Goal: Task Accomplishment & Management: Manage account settings

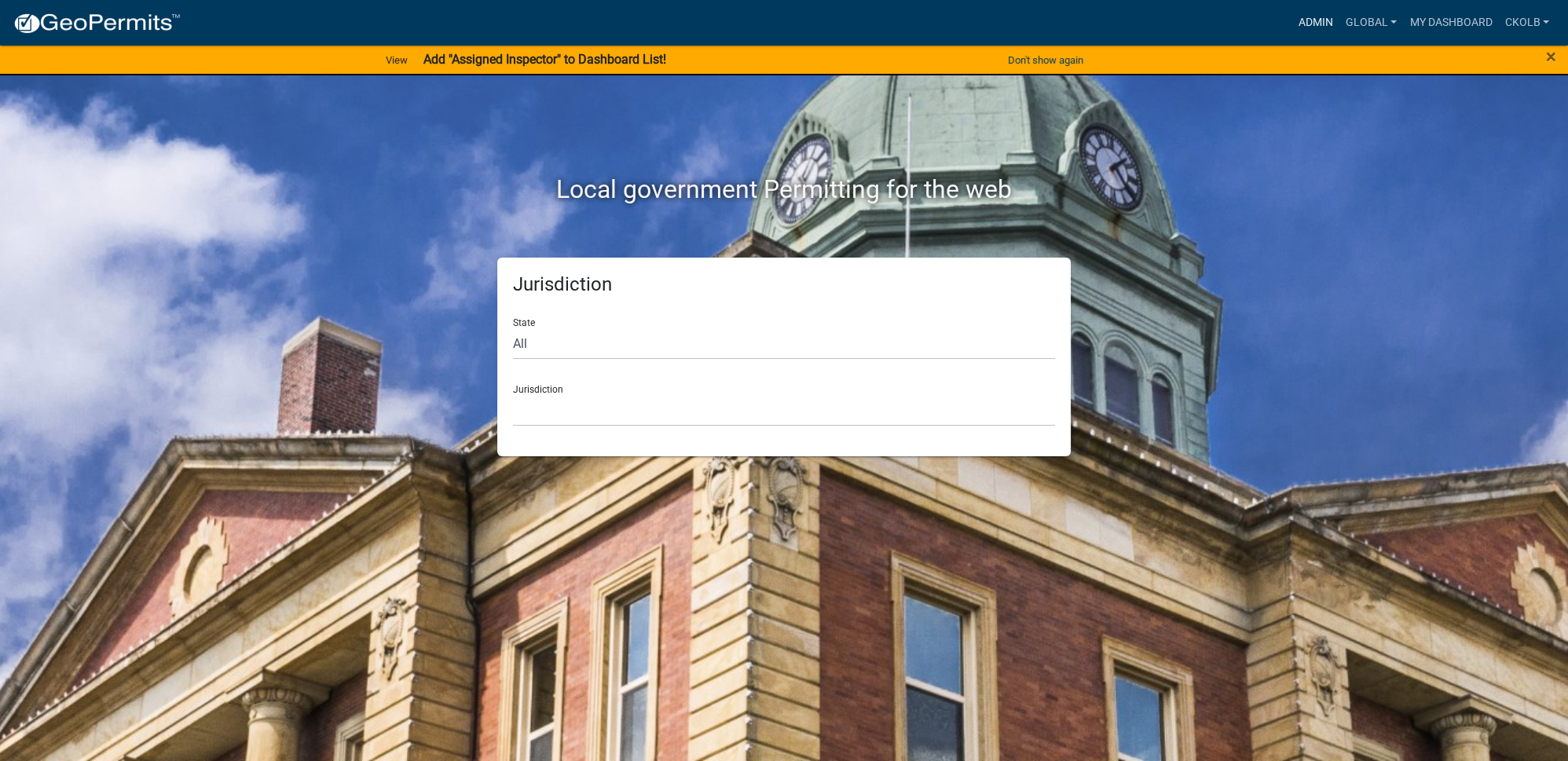
click at [1310, 16] on link "Admin" at bounding box center [1315, 23] width 47 height 29
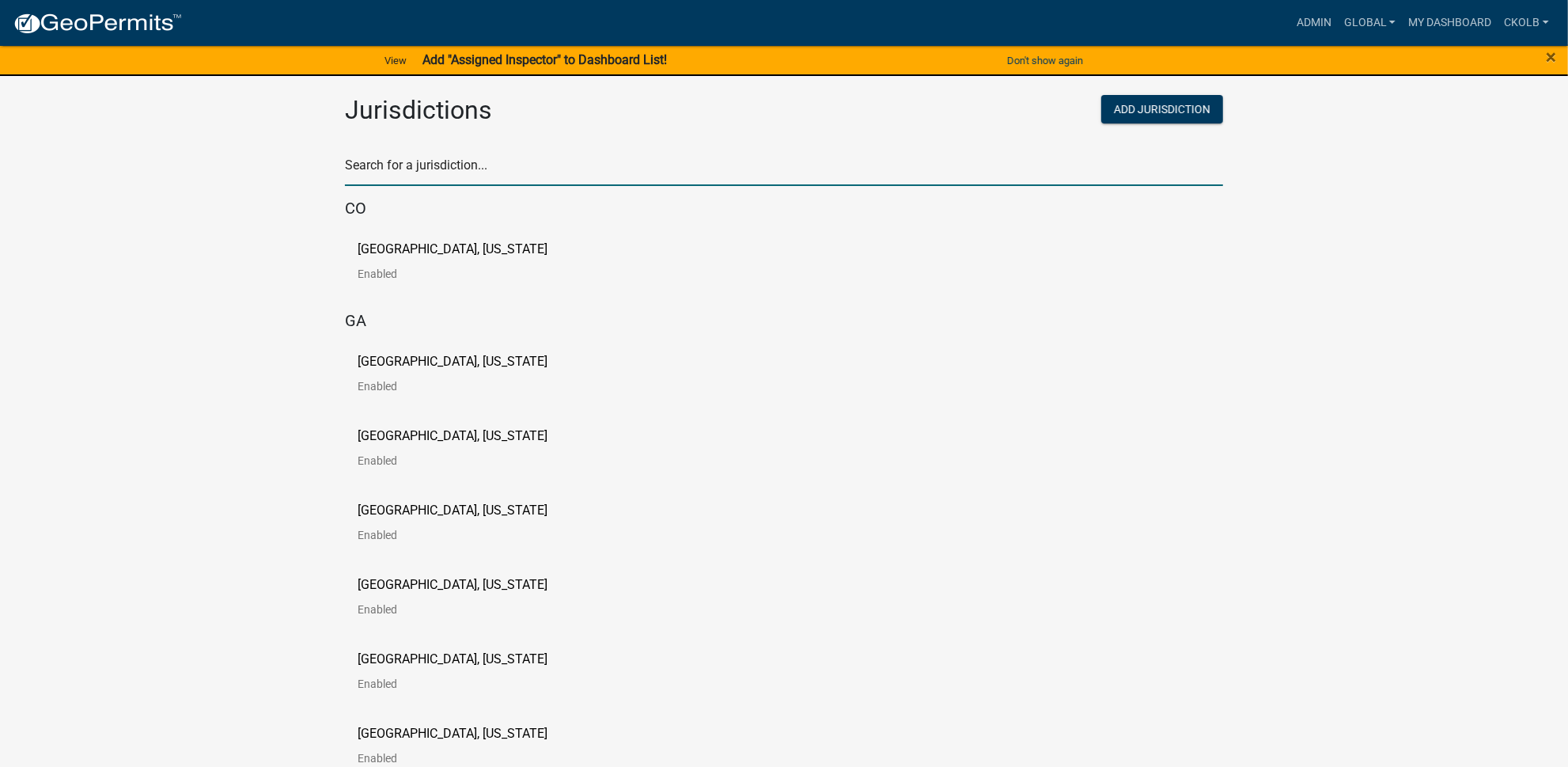
click at [439, 154] on input "text" at bounding box center [784, 169] width 878 height 32
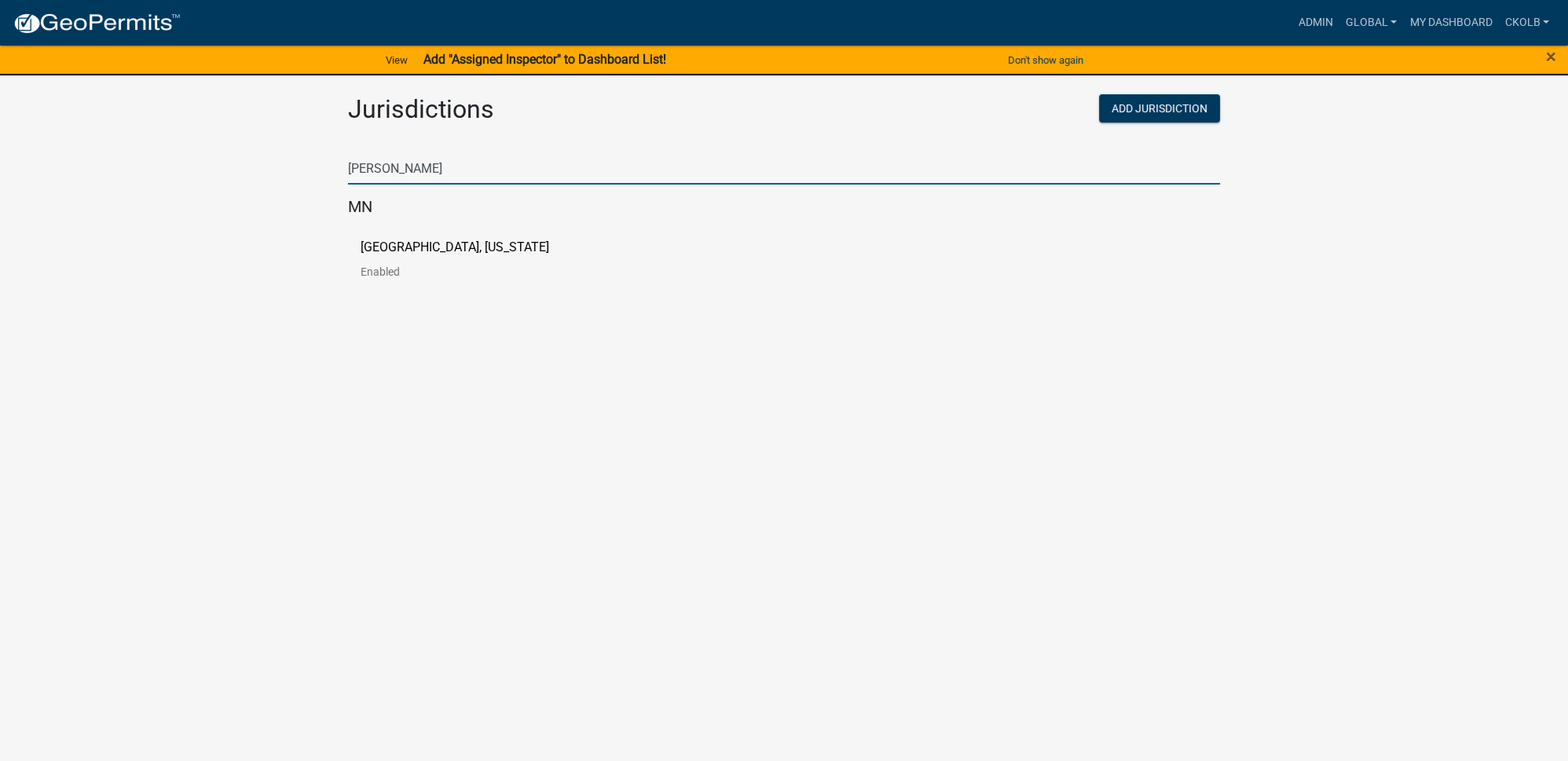
type input "[PERSON_NAME]"
click at [432, 247] on p "[GEOGRAPHIC_DATA], [US_STATE]" at bounding box center [455, 248] width 188 height 13
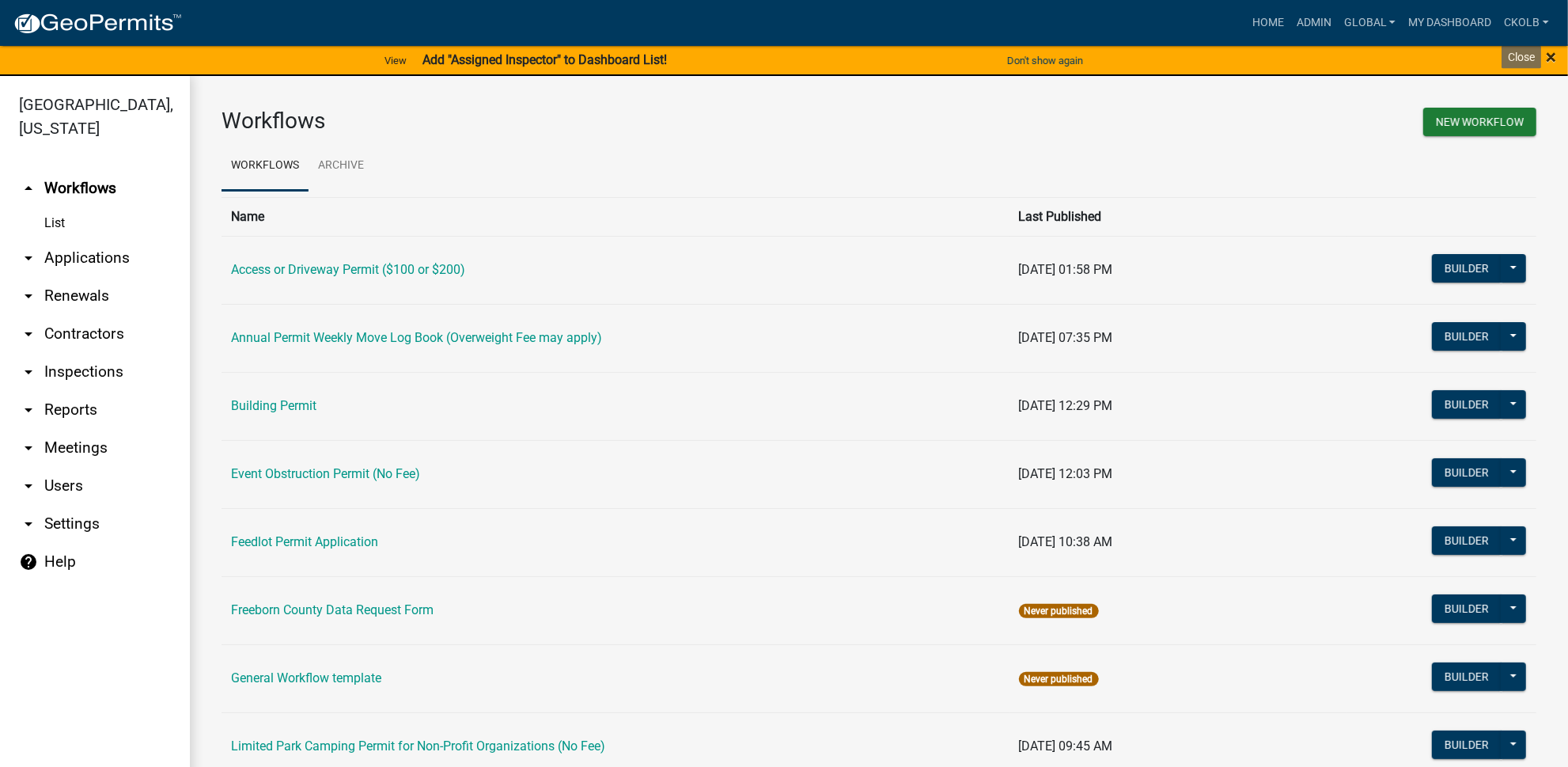
click at [1554, 52] on span "×" at bounding box center [1550, 57] width 10 height 22
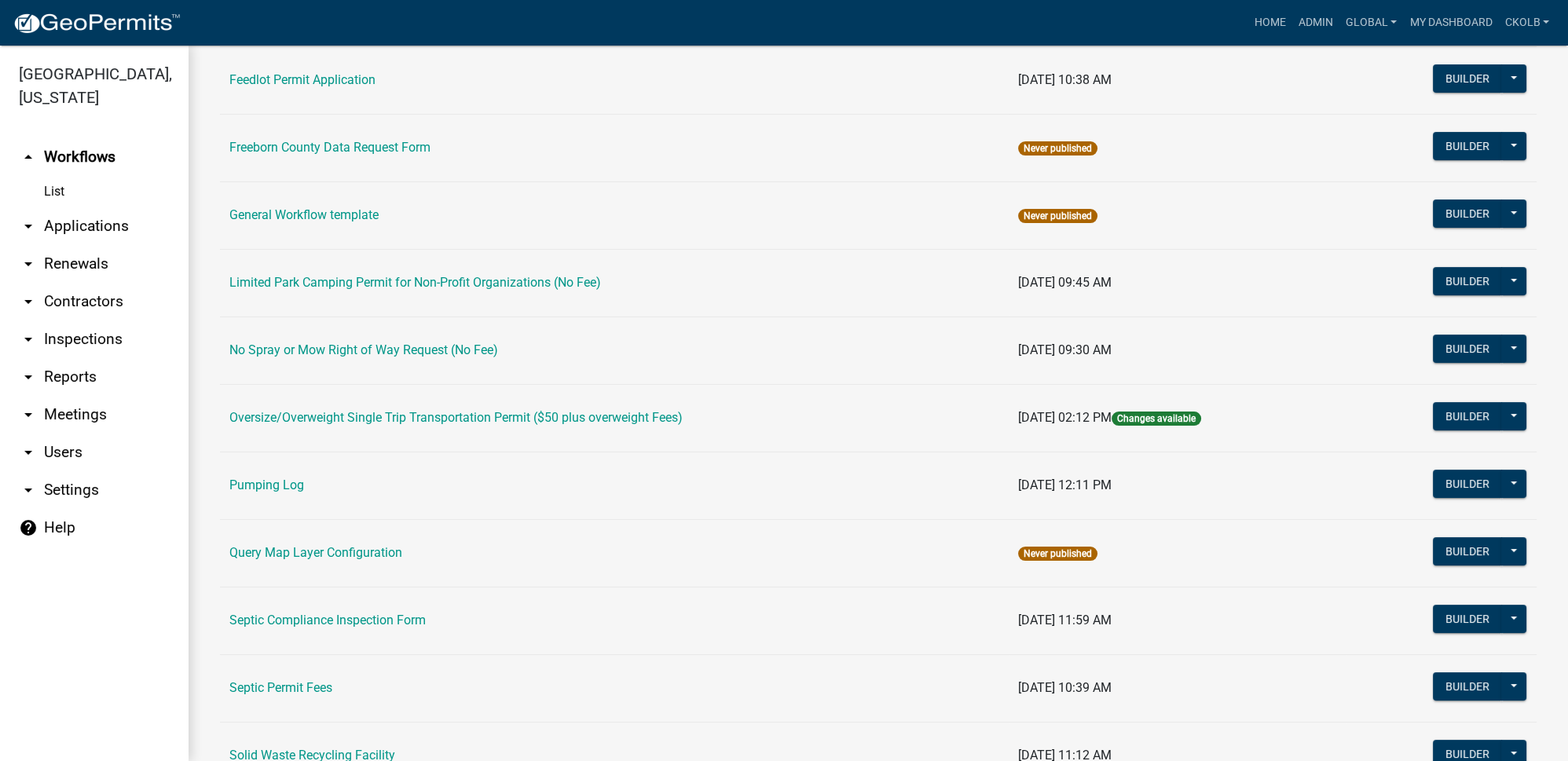
scroll to position [142, 0]
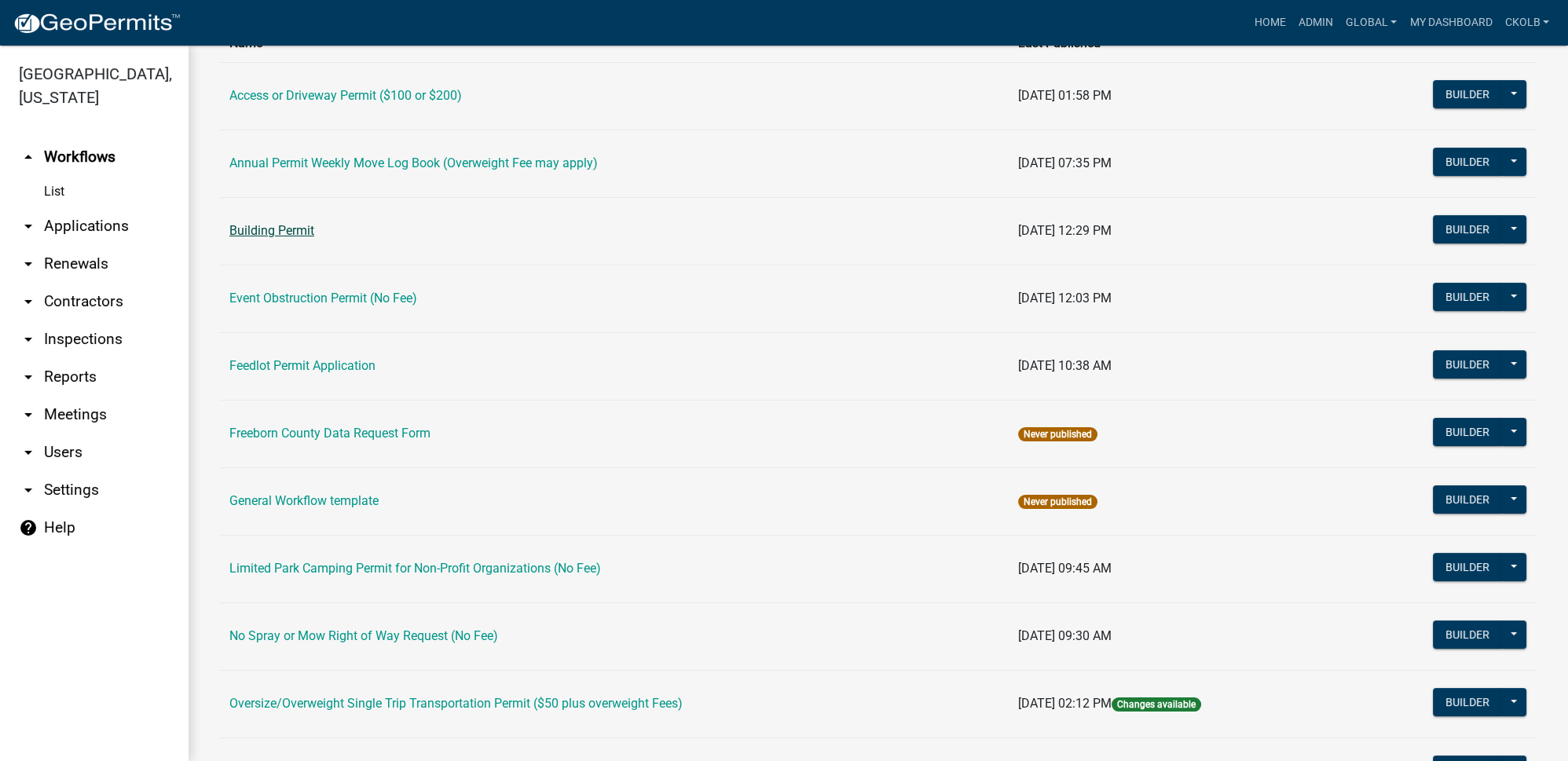
click at [307, 230] on link "Building Permit" at bounding box center [272, 230] width 85 height 15
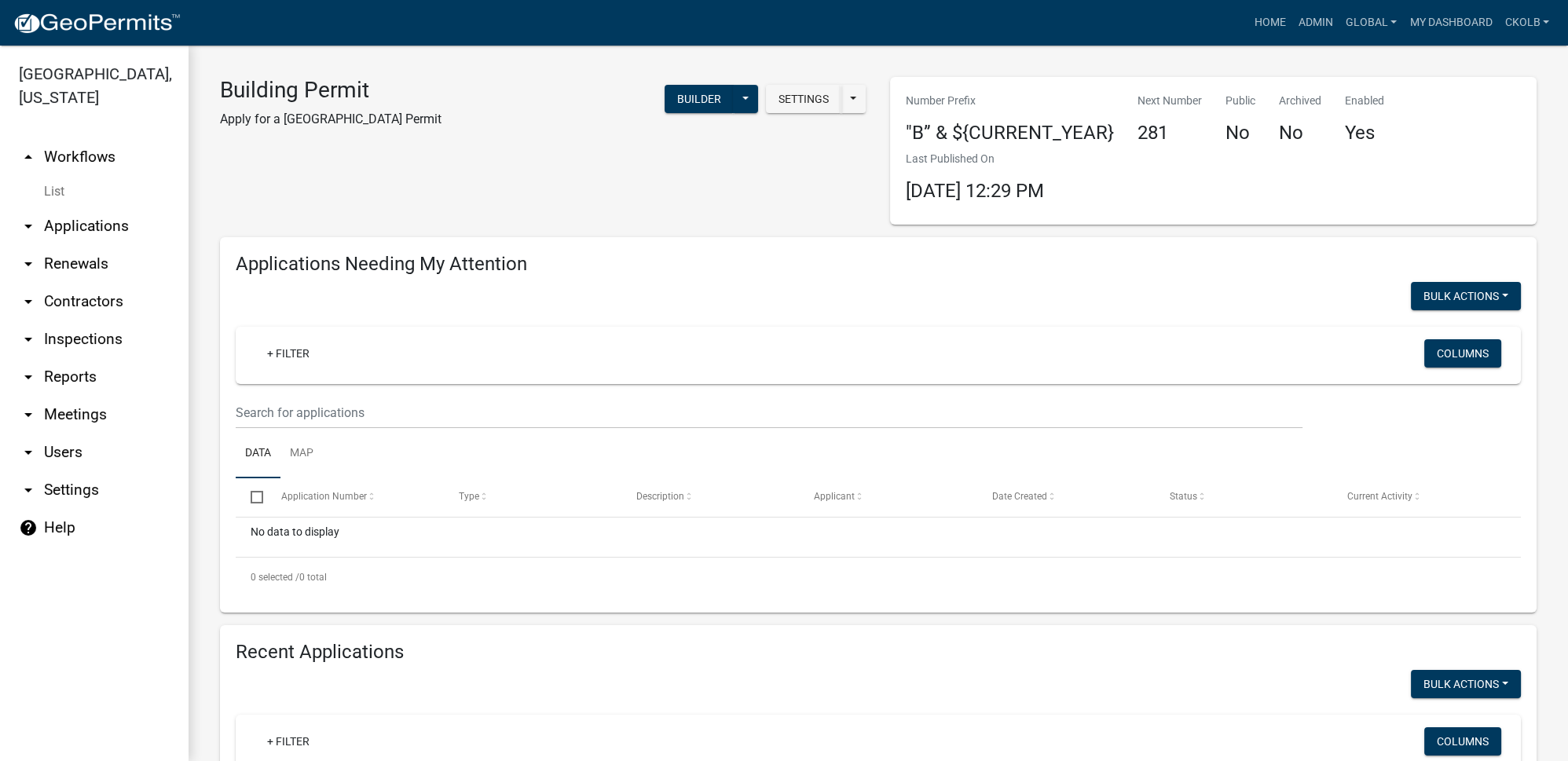
select select "3: 100"
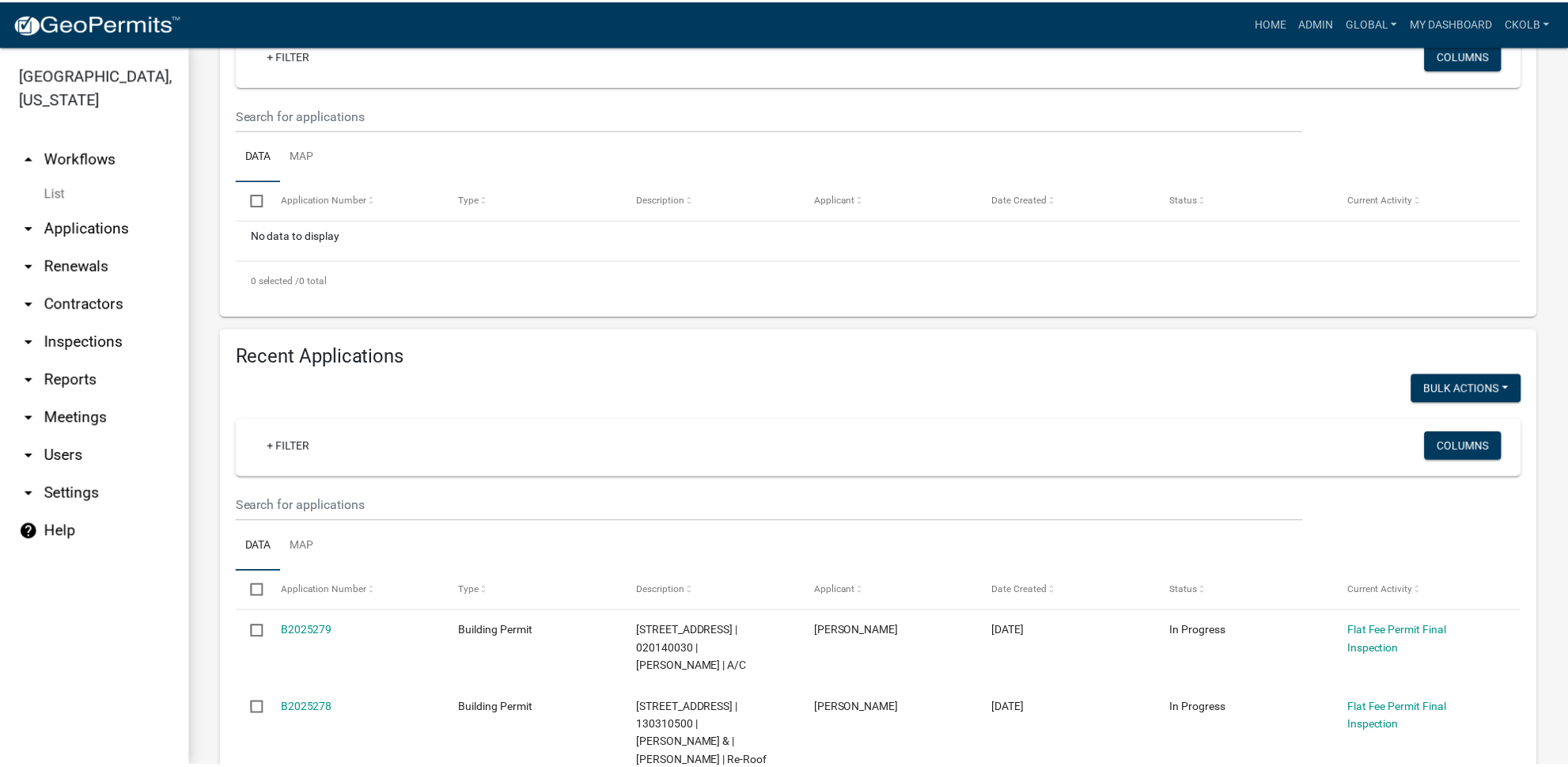
scroll to position [287, 0]
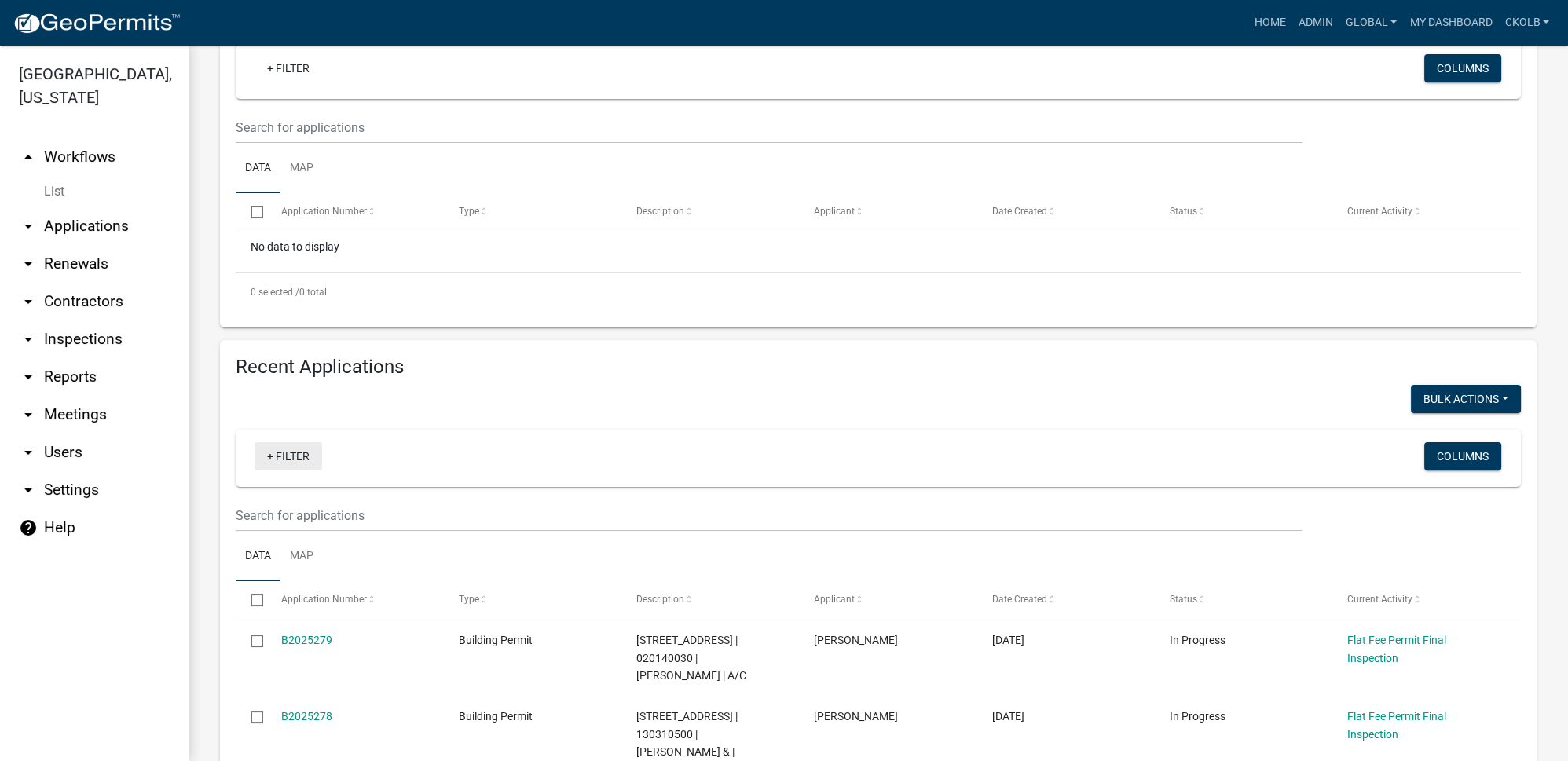
click at [299, 453] on link "+ Filter" at bounding box center [288, 455] width 68 height 28
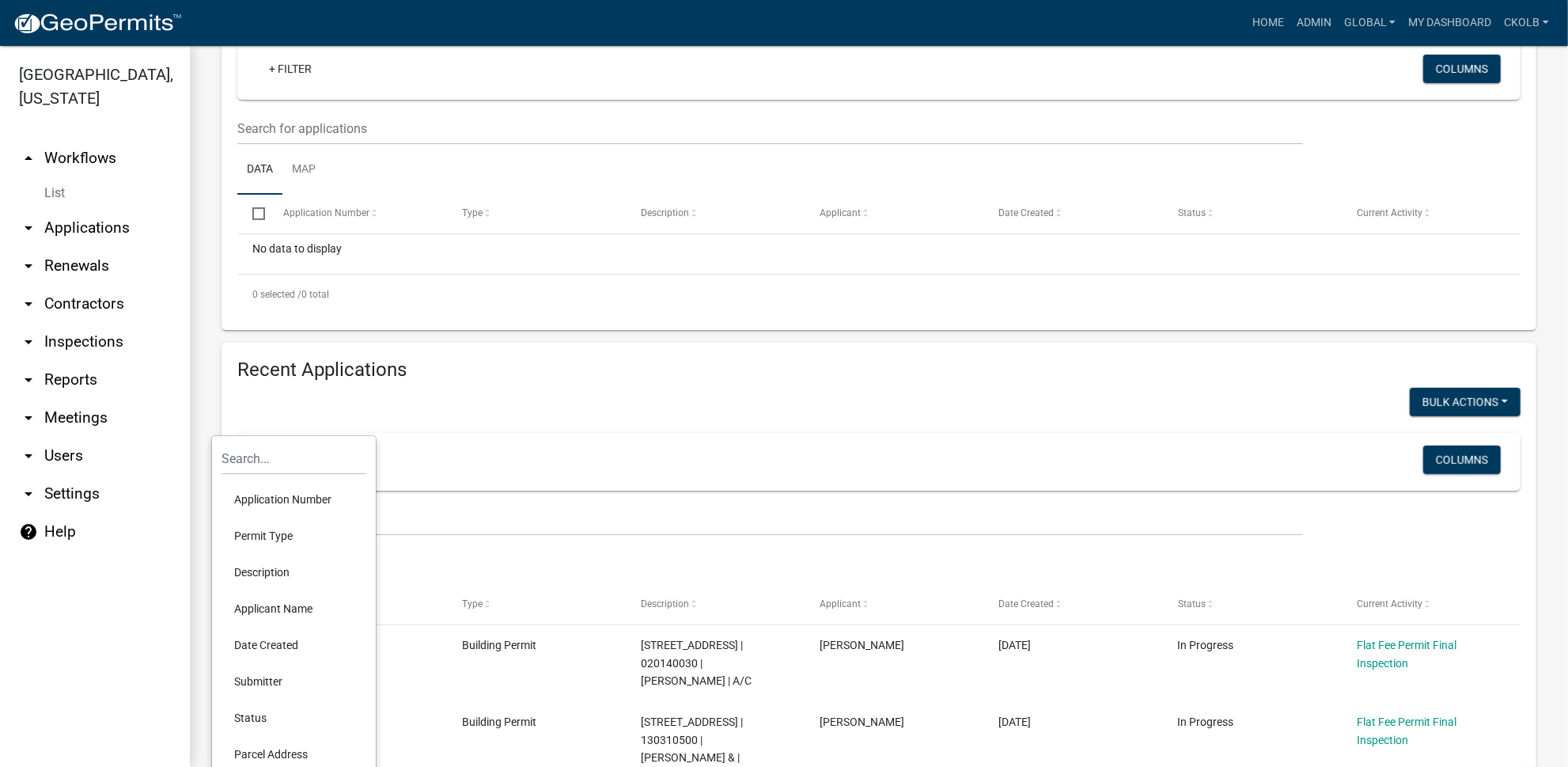
scroll to position [431, 0]
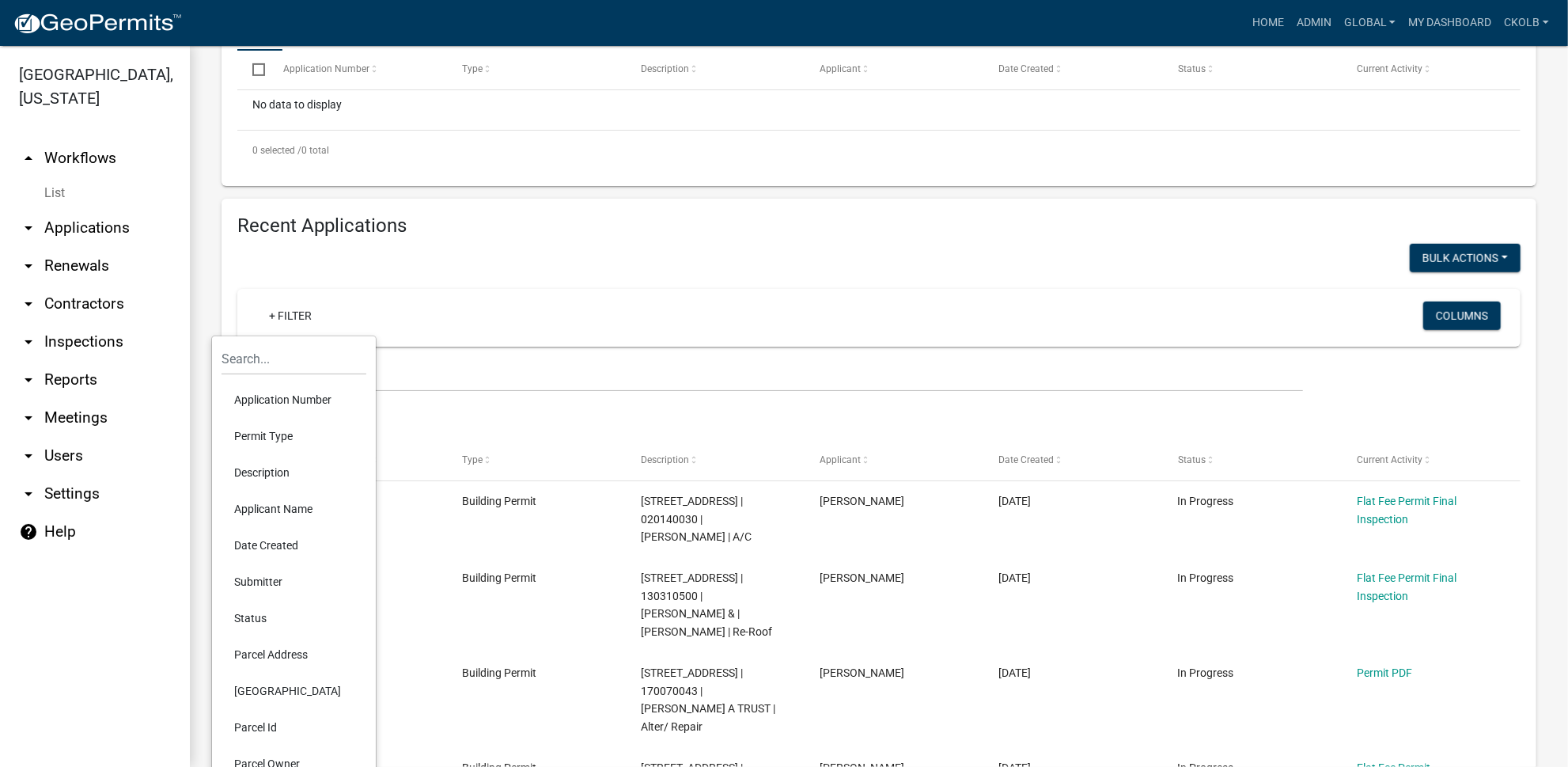
click at [265, 623] on li "Status" at bounding box center [293, 617] width 145 height 36
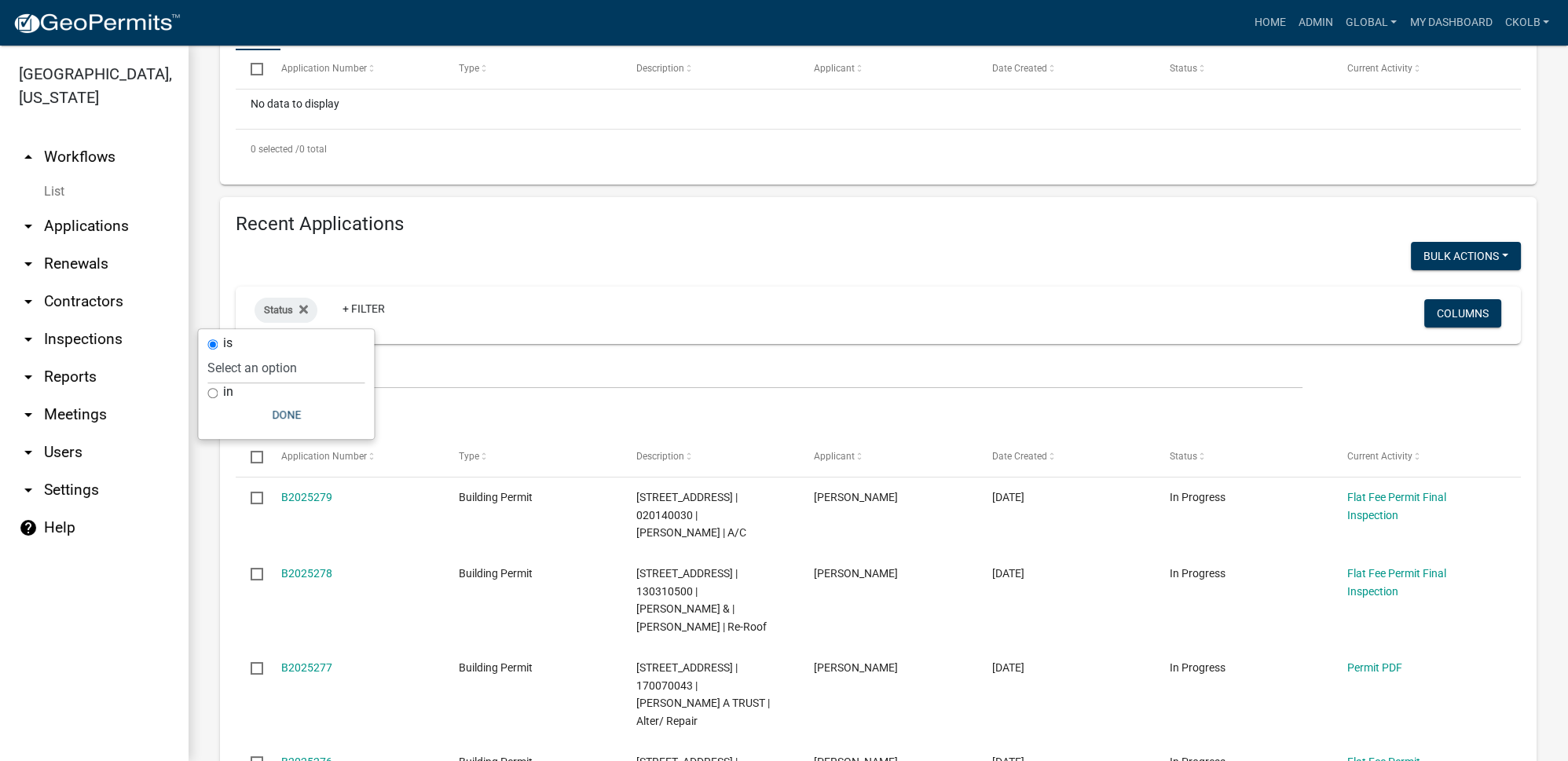
click at [214, 391] on input "in" at bounding box center [212, 392] width 10 height 10
radio input "true"
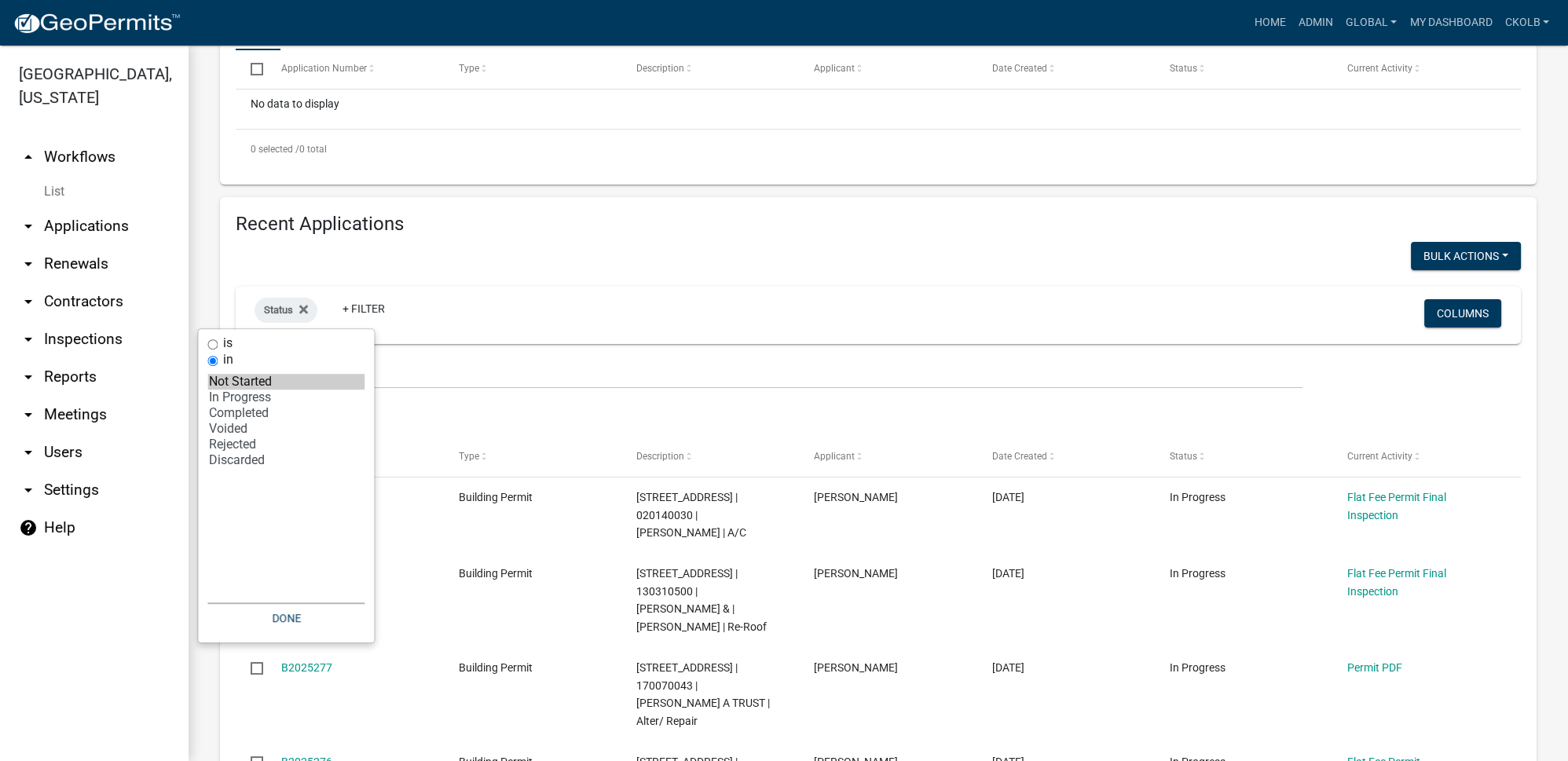
click at [226, 382] on option "Not Started" at bounding box center [286, 381] width 157 height 16
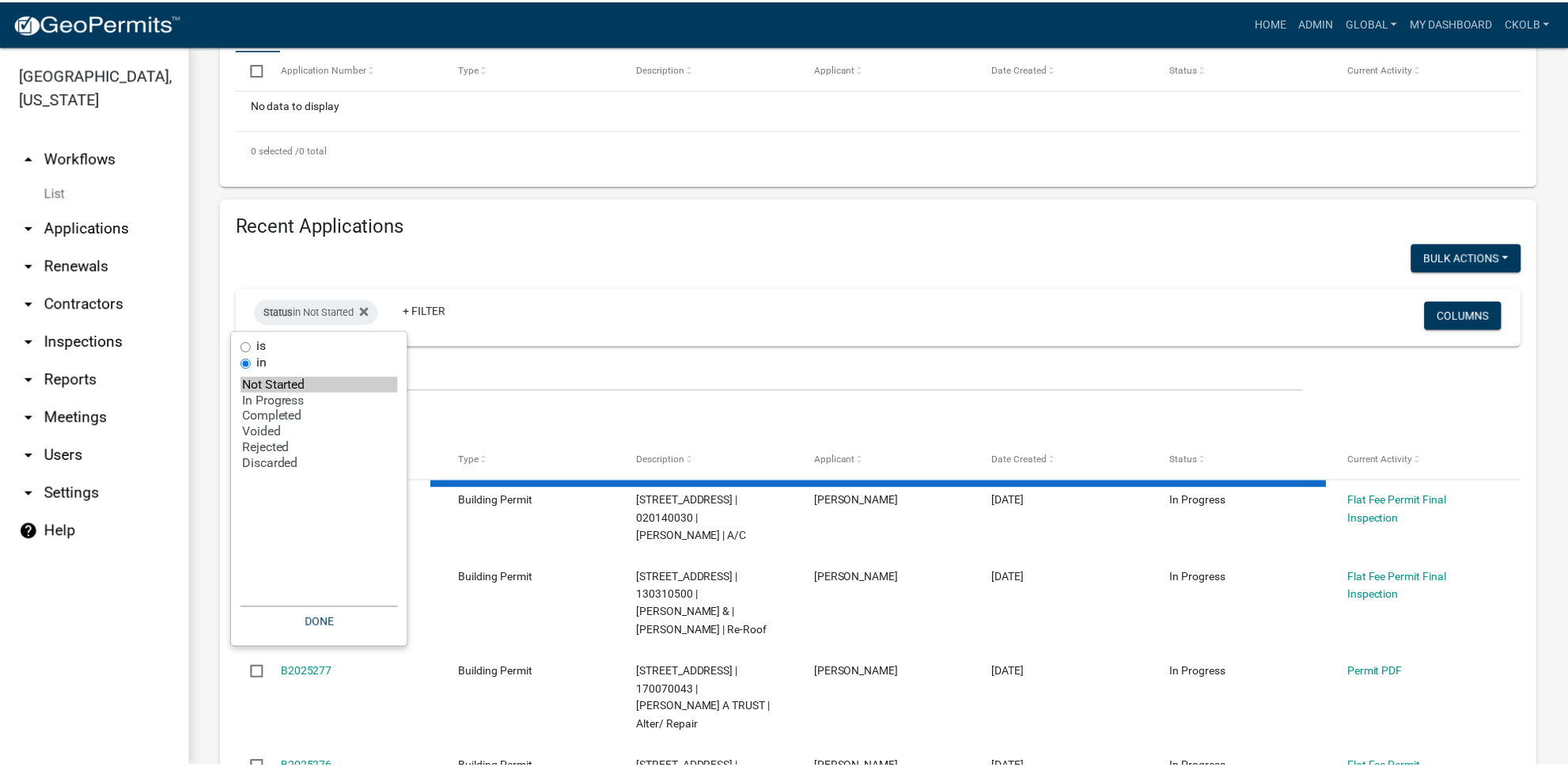
scroll to position [271, 0]
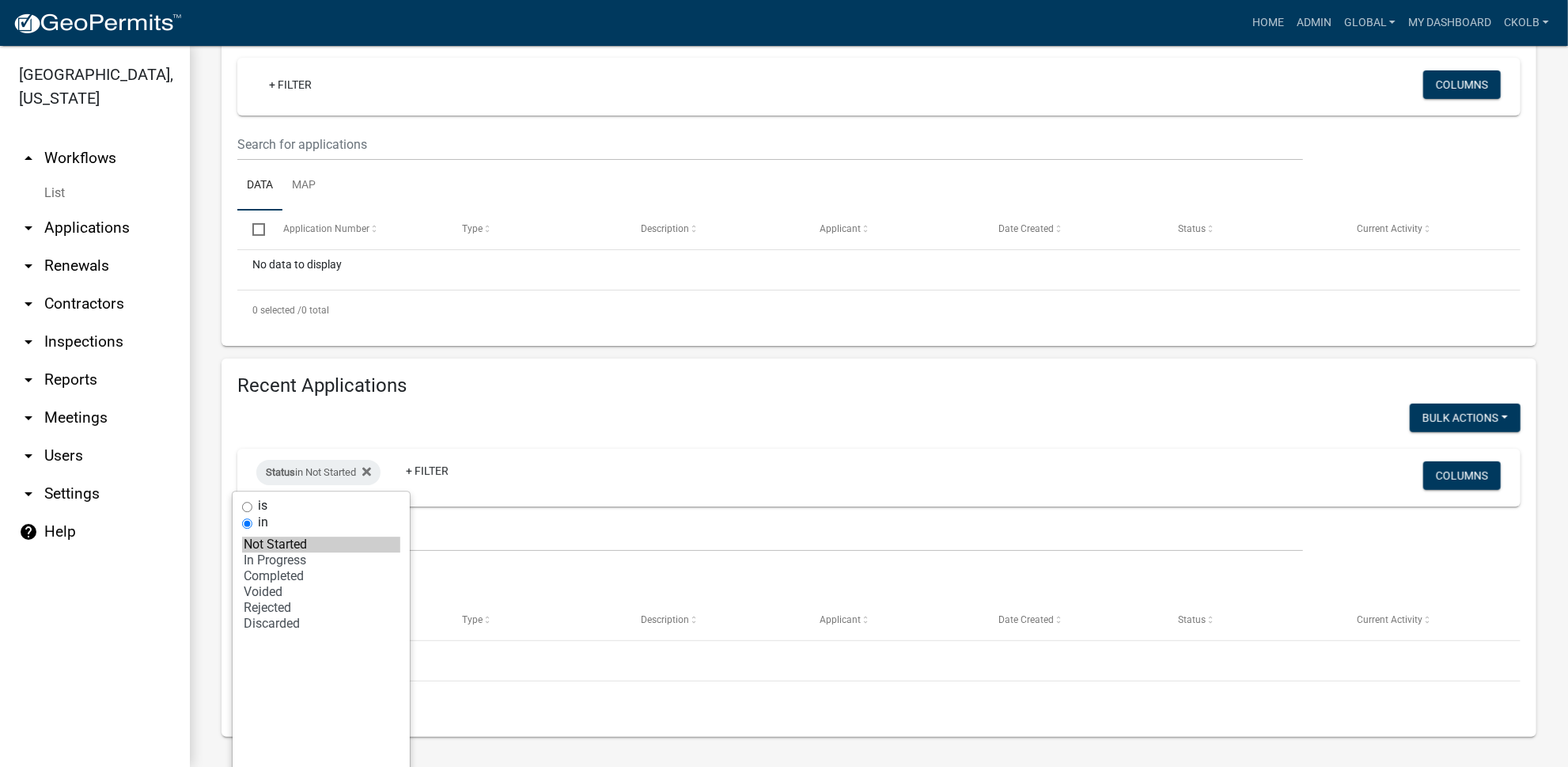
select select "1: '0'"
click at [292, 557] on option "In Progress" at bounding box center [321, 560] width 158 height 16
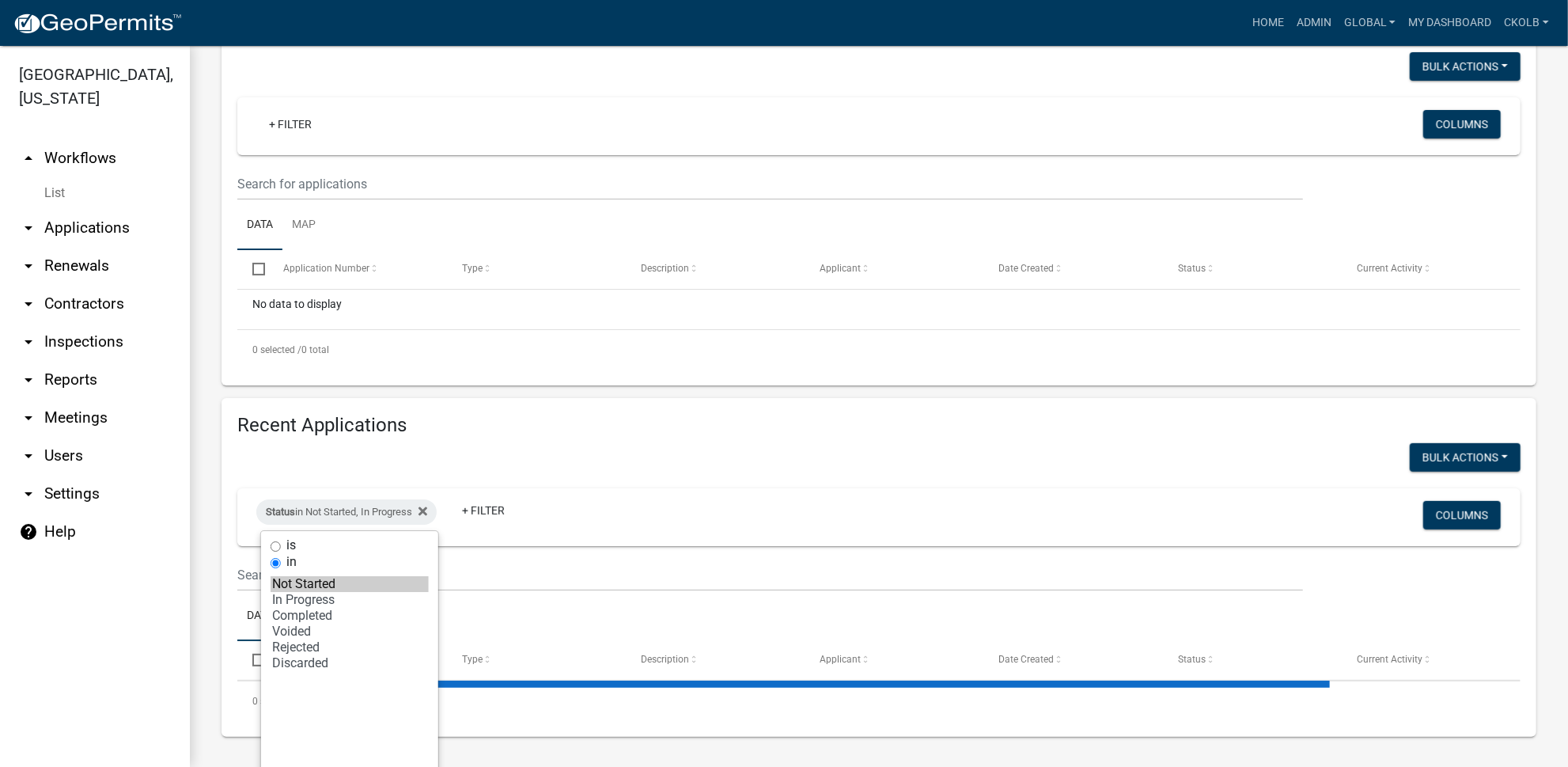
click at [294, 575] on select "Select an option Not Started In Progress Completed Voided Rejected Discarded" at bounding box center [349, 689] width 158 height 238
select select "3: 100"
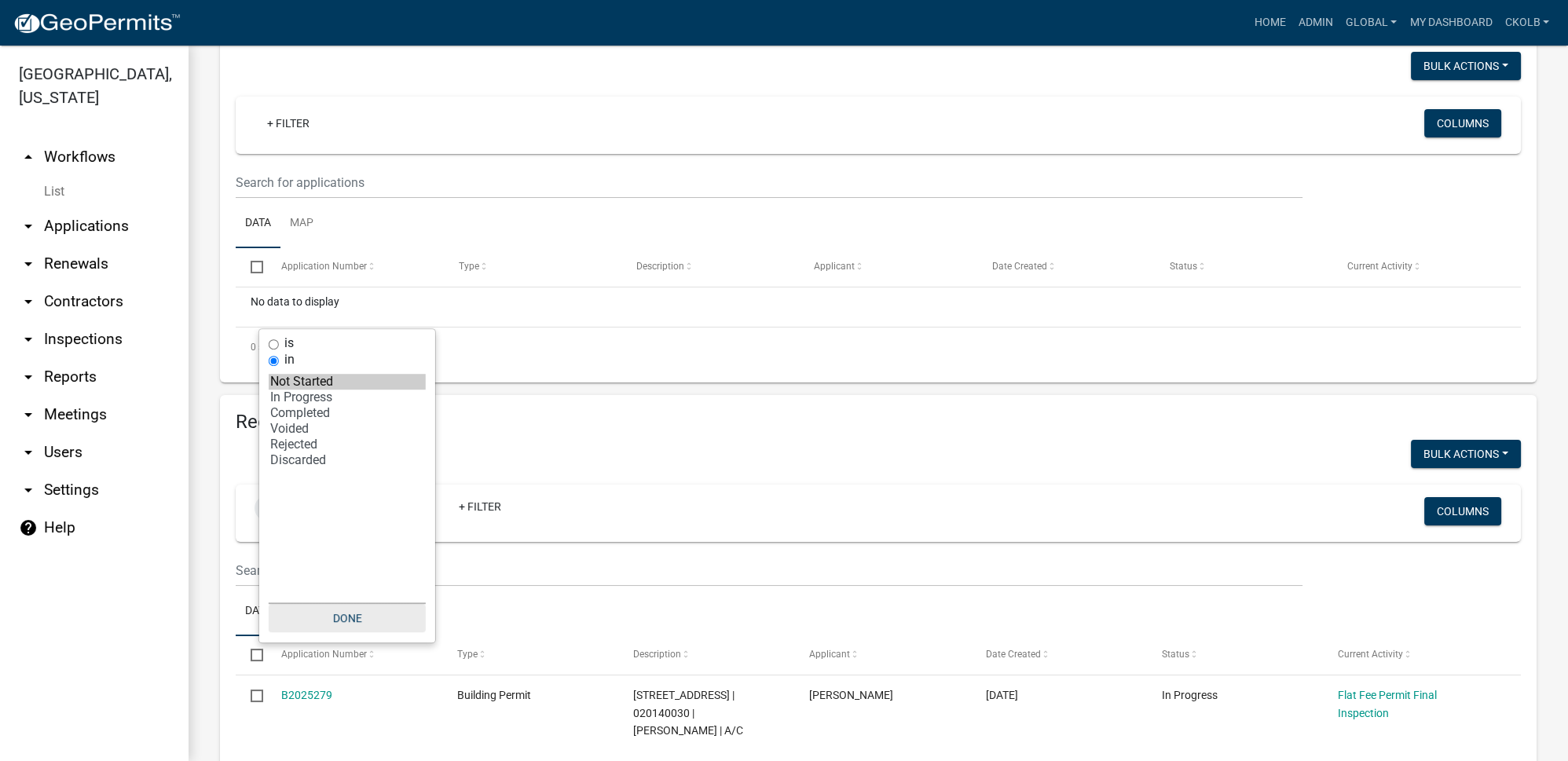
scroll to position [428, 0]
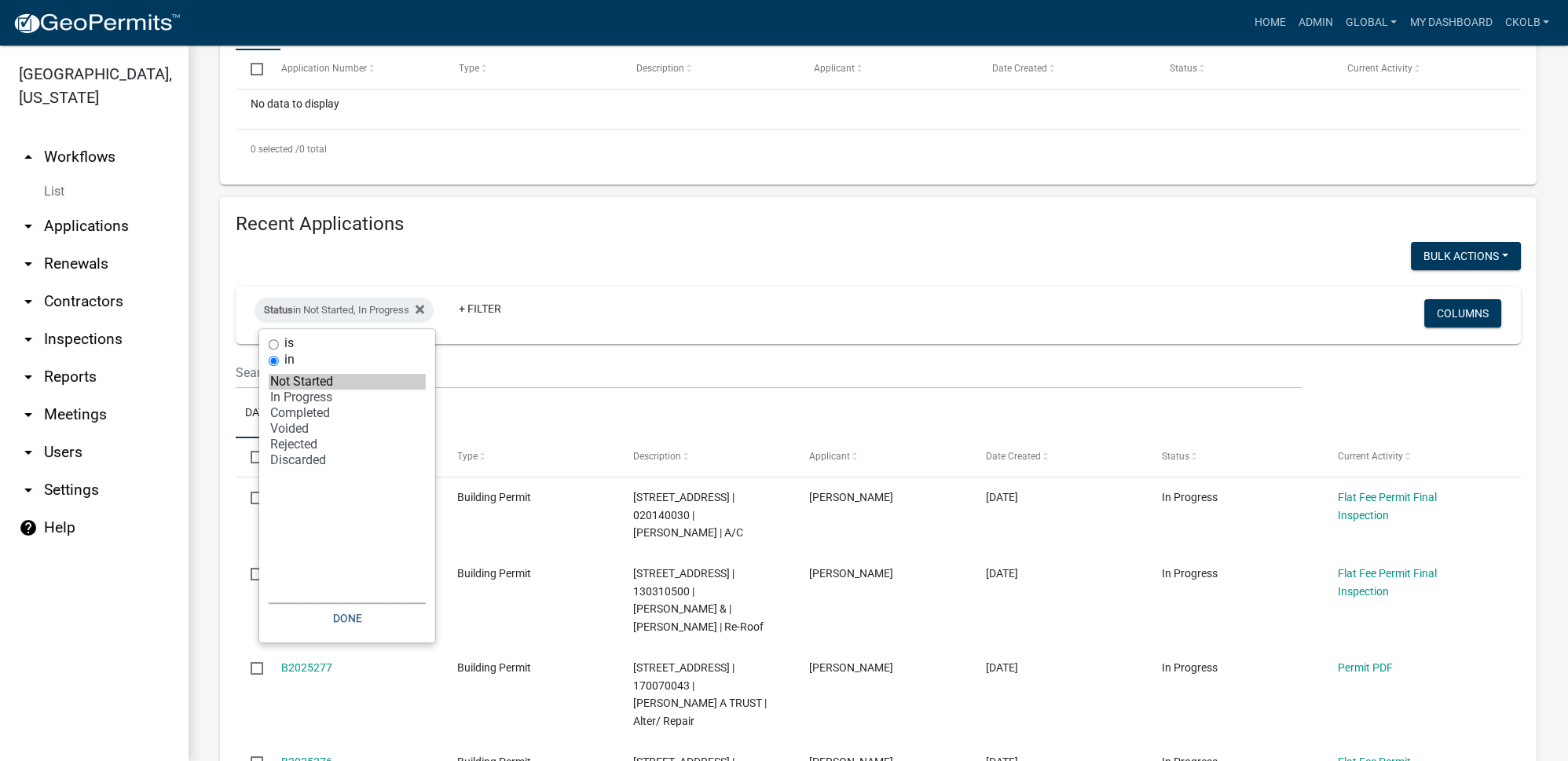
select select "2: '1'"
click at [310, 458] on option "Discarded" at bounding box center [346, 460] width 157 height 16
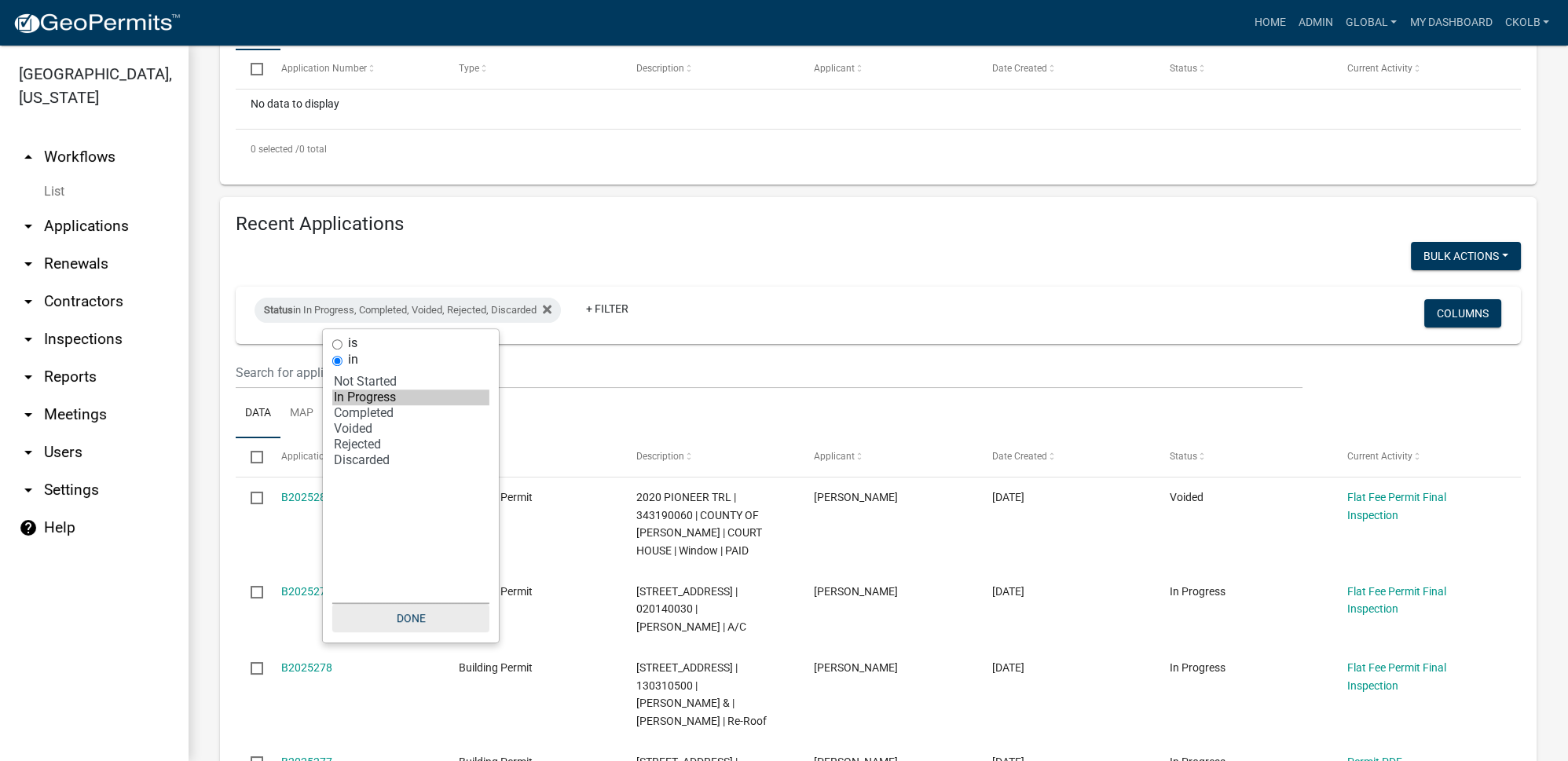
click at [415, 615] on button "Done" at bounding box center [411, 618] width 157 height 28
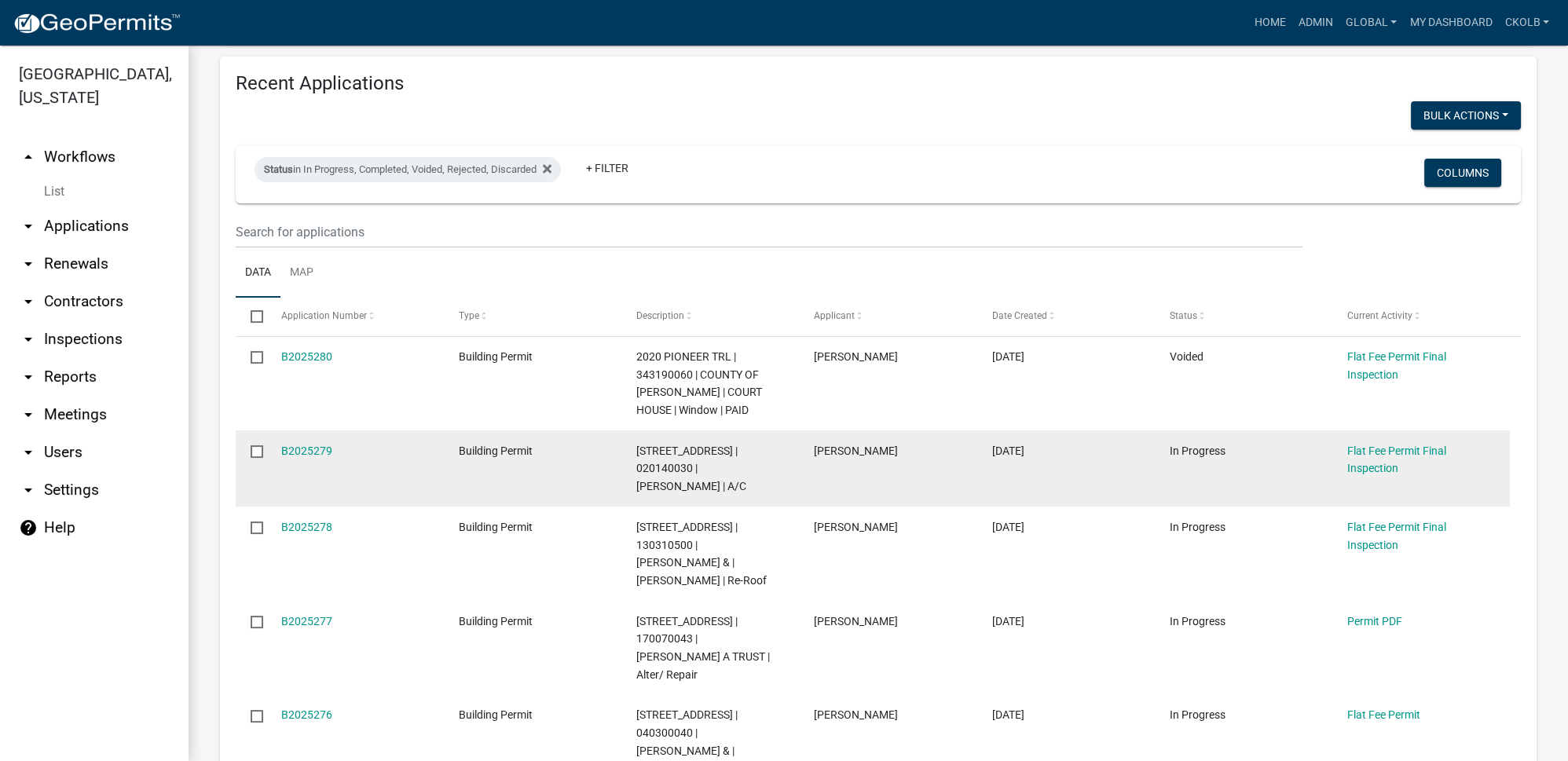
scroll to position [571, 0]
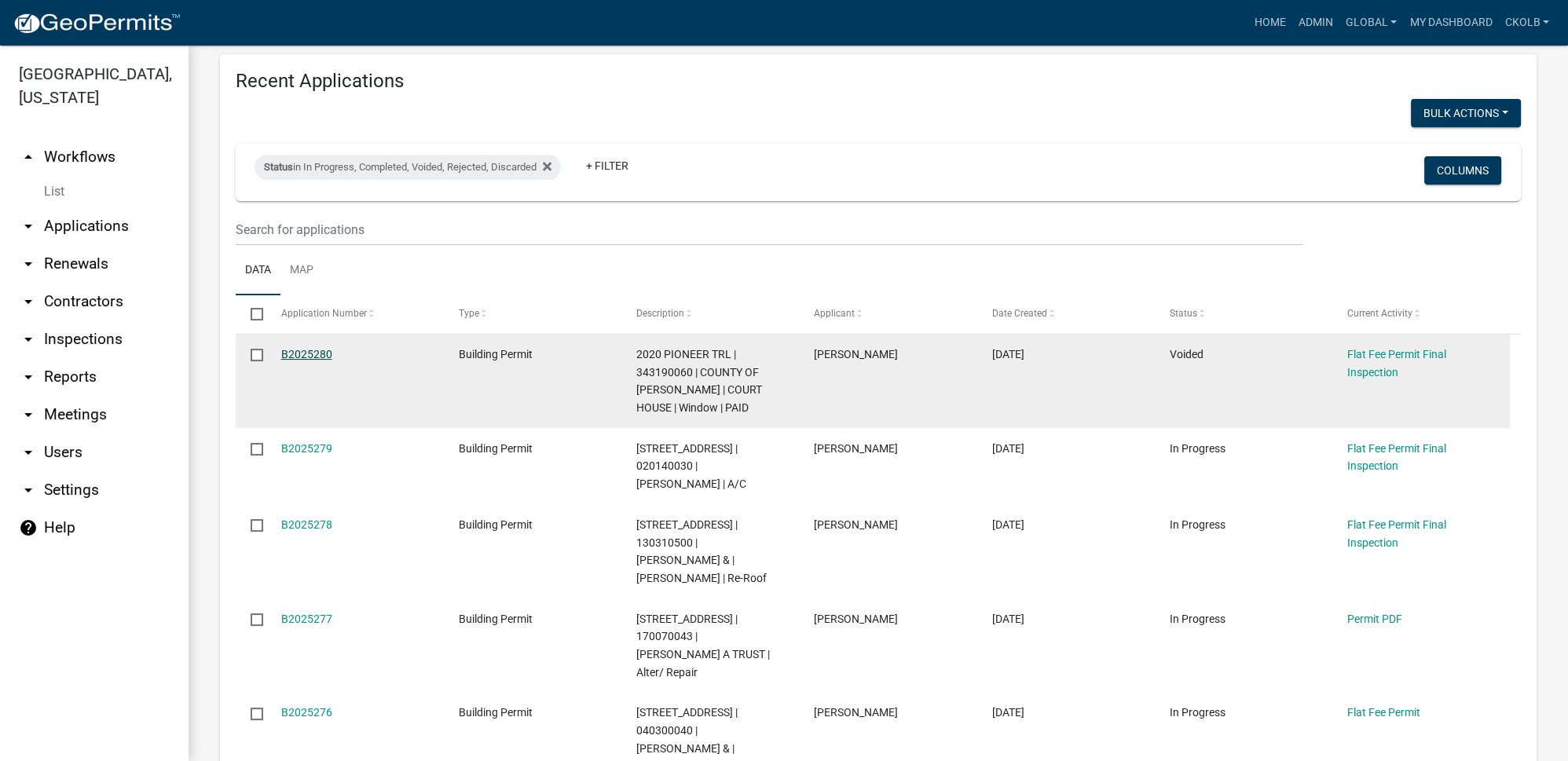
click at [308, 353] on link "B2025280" at bounding box center [307, 354] width 51 height 13
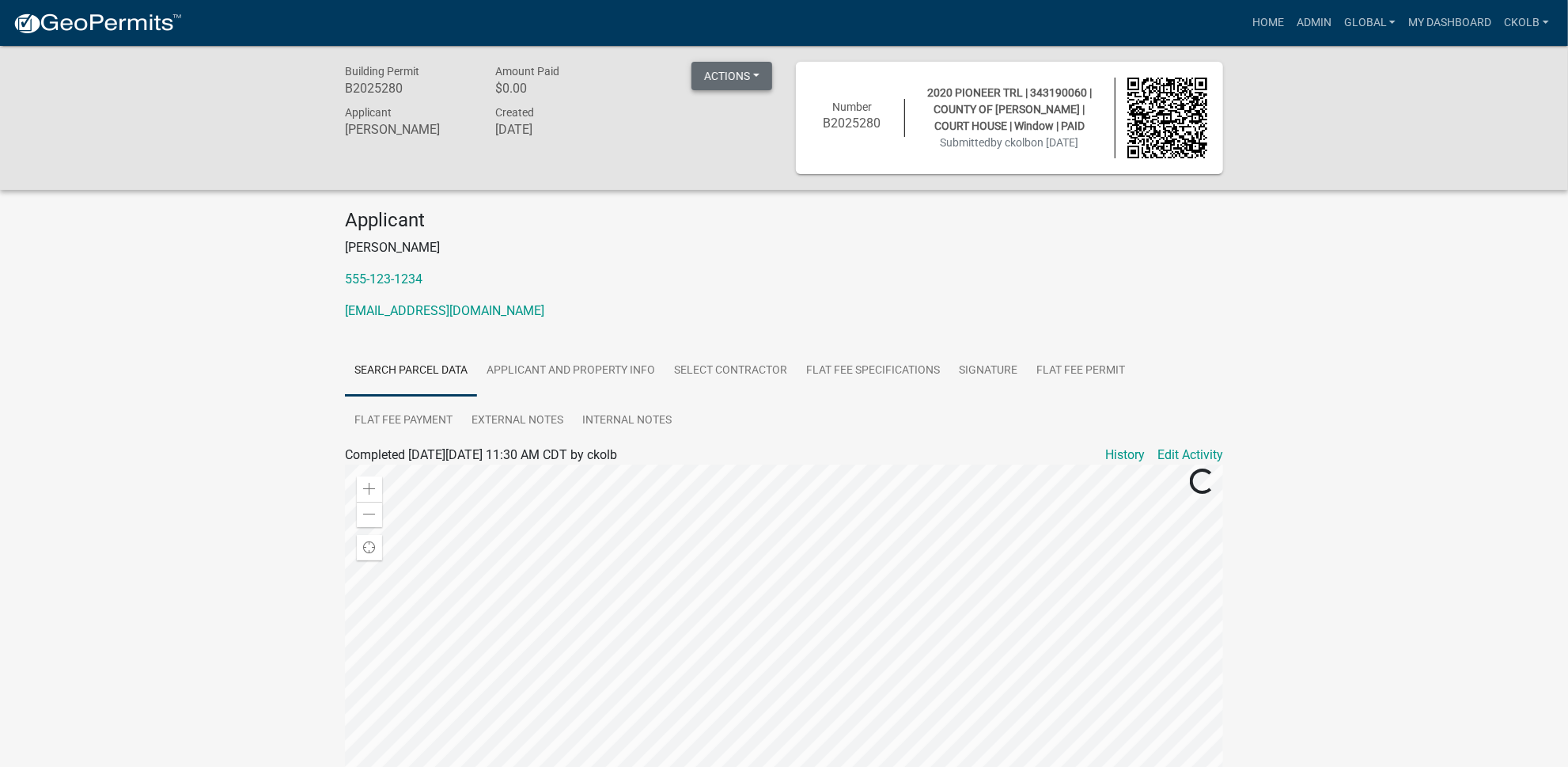
click at [760, 82] on button "Actions" at bounding box center [731, 76] width 80 height 29
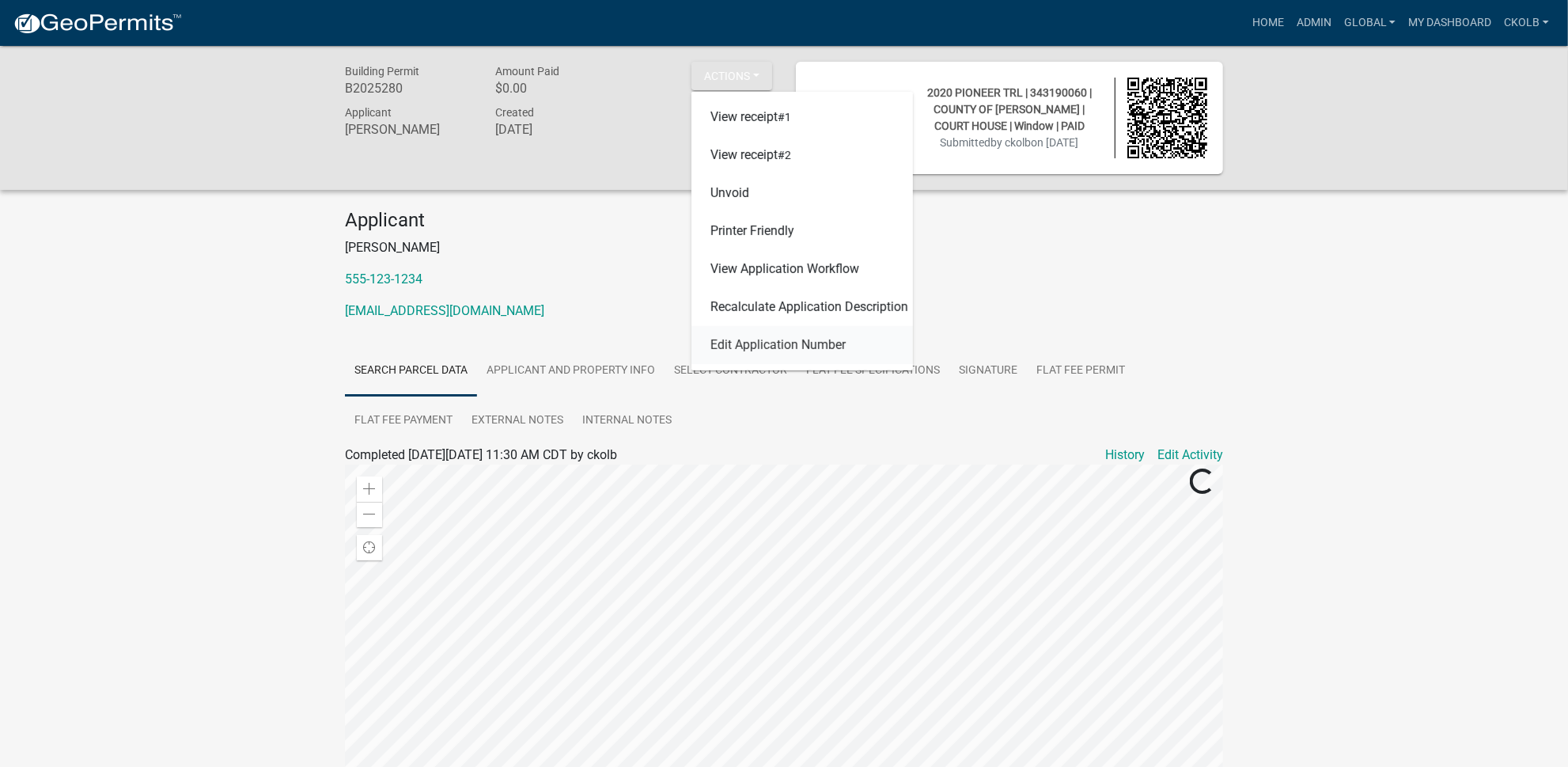
click at [795, 349] on link "Edit Application Number" at bounding box center [801, 344] width 221 height 38
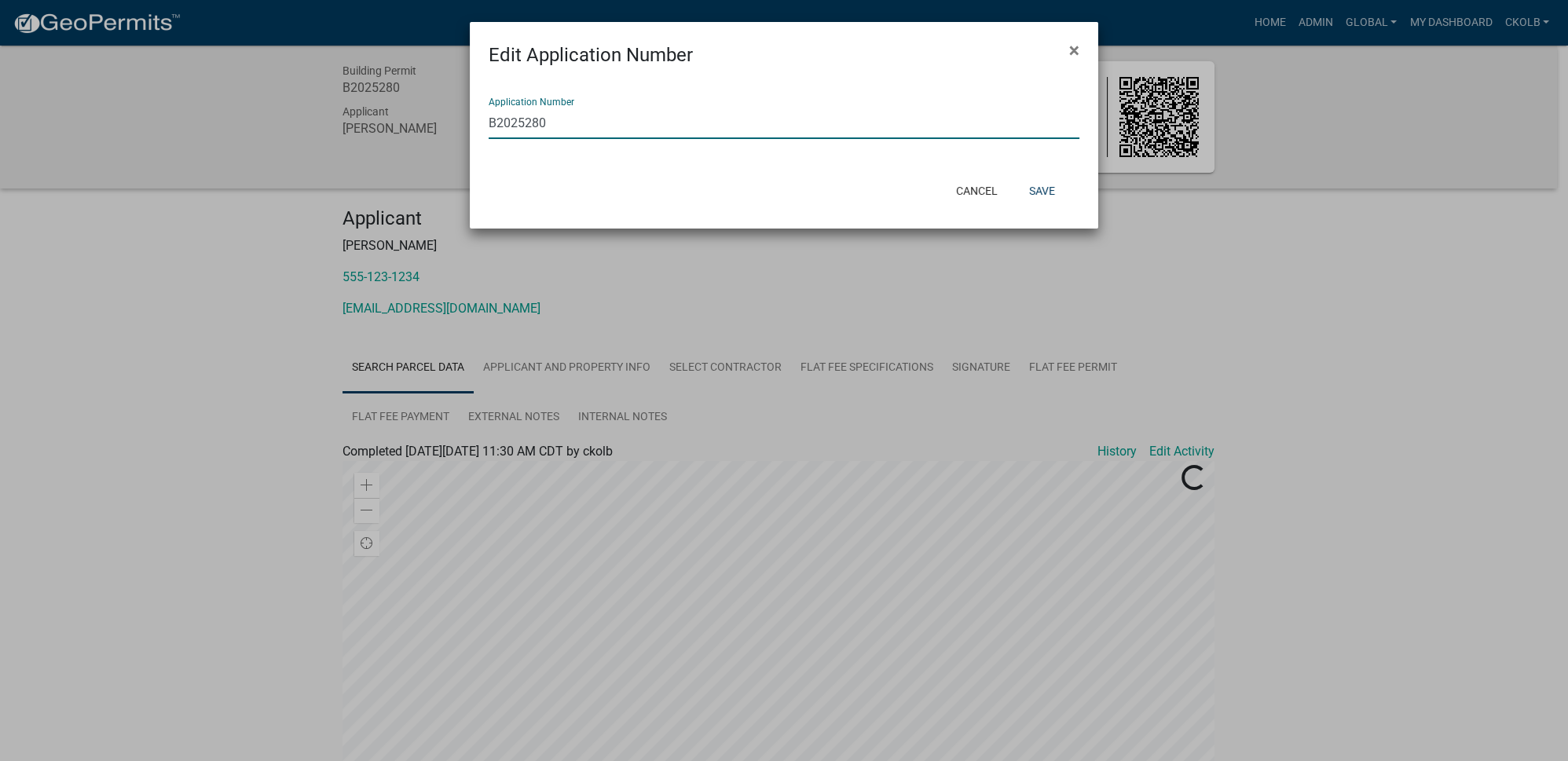
drag, startPoint x: 569, startPoint y: 121, endPoint x: 459, endPoint y: 123, distance: 110.0
click at [459, 123] on ngb-modal-window "Edit Application Number × Application Number B2025280 Cancel Save" at bounding box center [784, 380] width 1568 height 761
type input "test08152025"
click at [1040, 188] on button "Save" at bounding box center [1043, 190] width 51 height 28
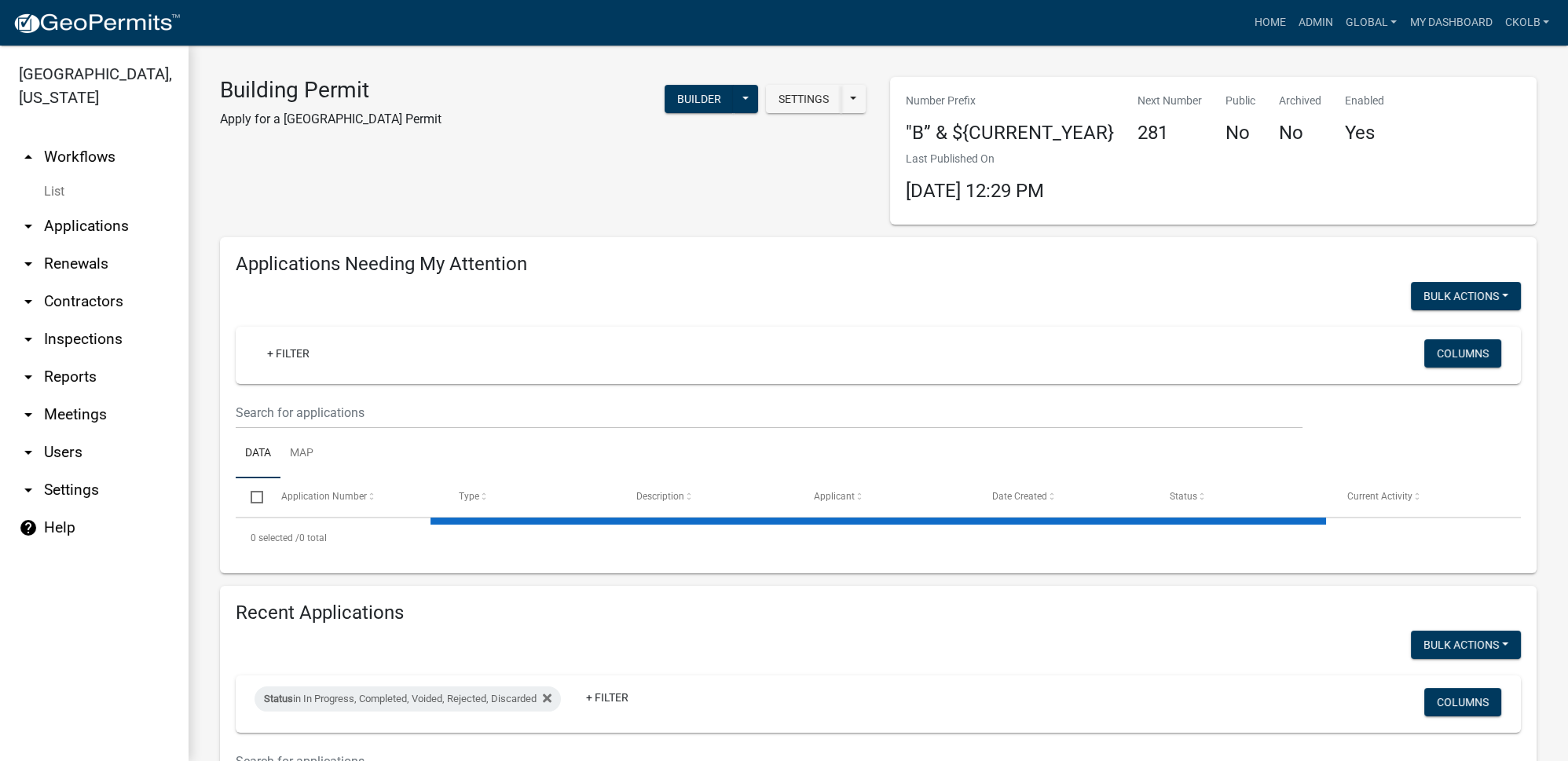
select select "3: 100"
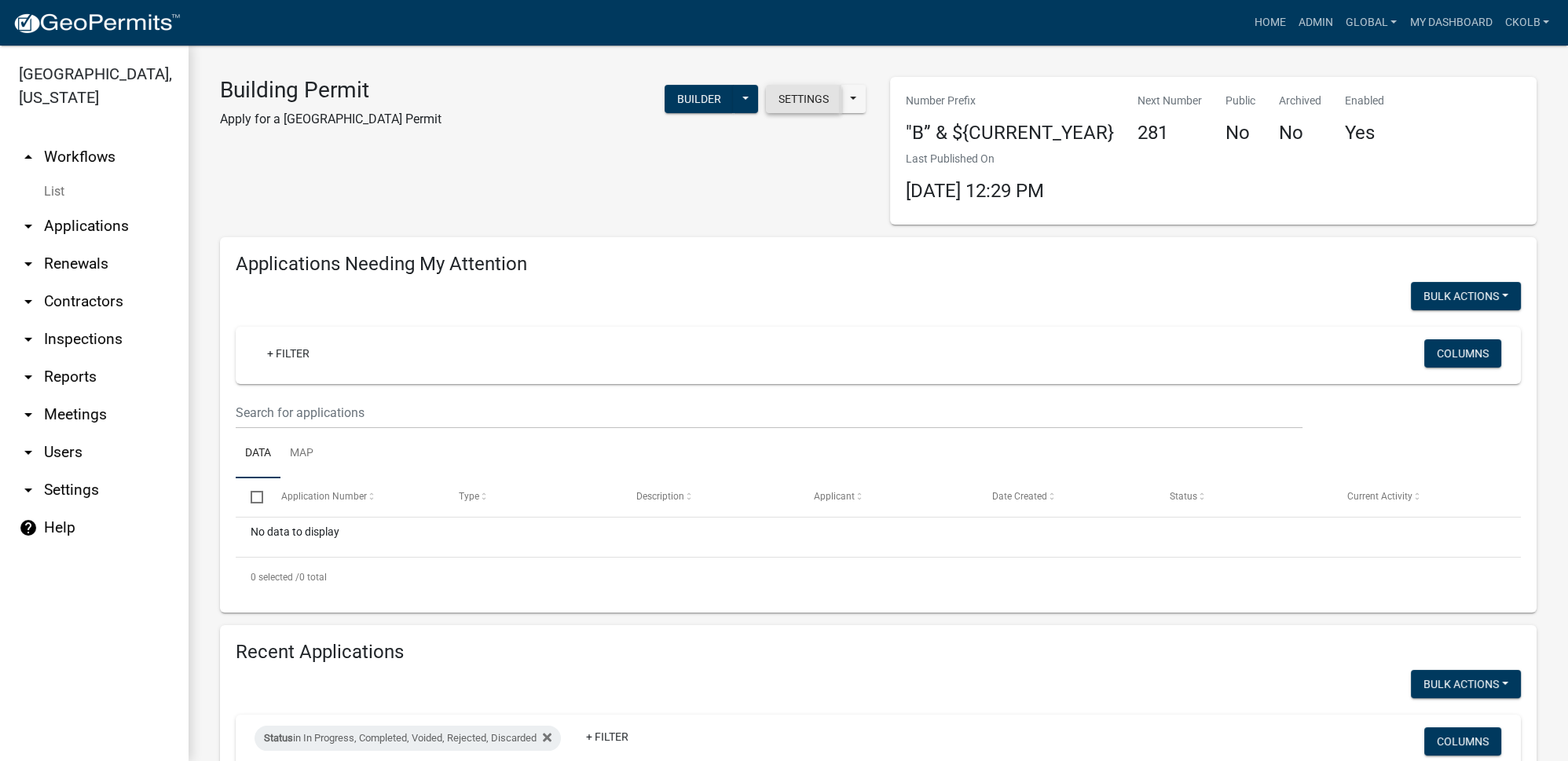
click at [788, 99] on button "Settings" at bounding box center [804, 98] width 75 height 28
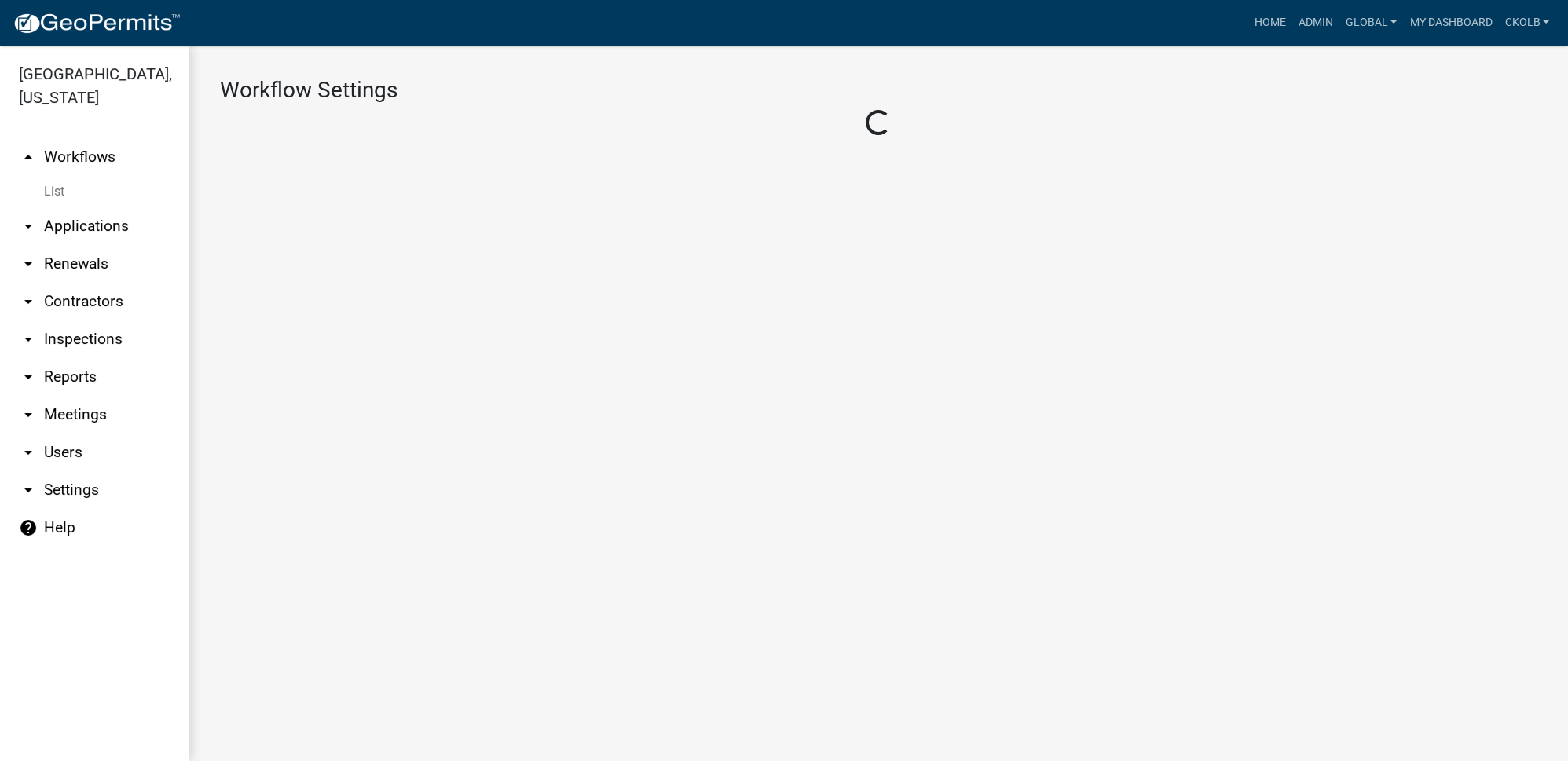
select select "1"
select select "65783045-841a-491a-8bc7-d6ae9b1c2ba3"
select select "d0c1d4b4-2a25-4654-9052-513e1c3db190"
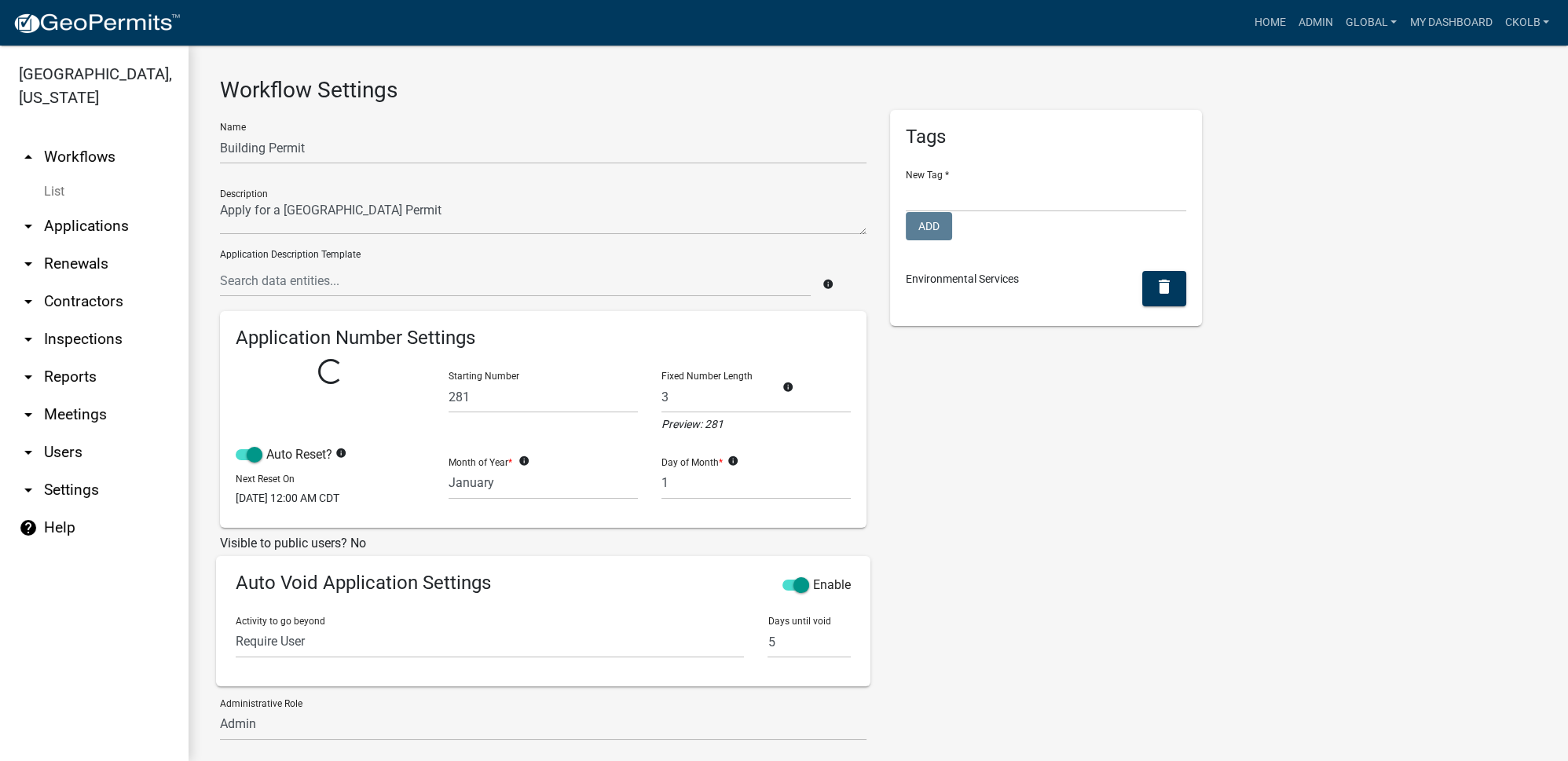
select select
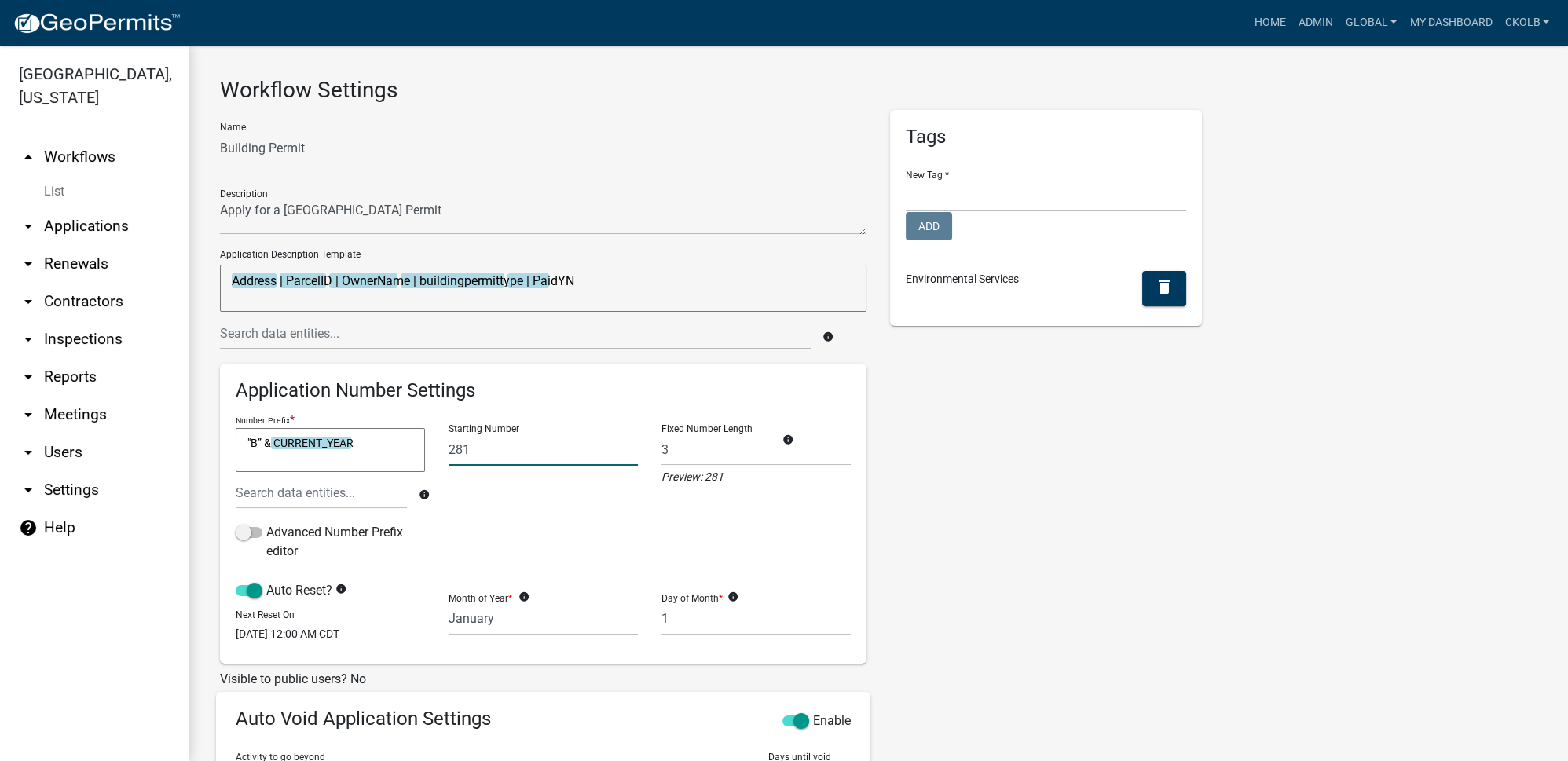
click at [521, 451] on input "281" at bounding box center [543, 449] width 189 height 32
type input "280"
click at [1044, 489] on div "Tags New Tag * Freeborn County Public Works Add Environmental Services delete" at bounding box center [1045, 577] width 335 height 935
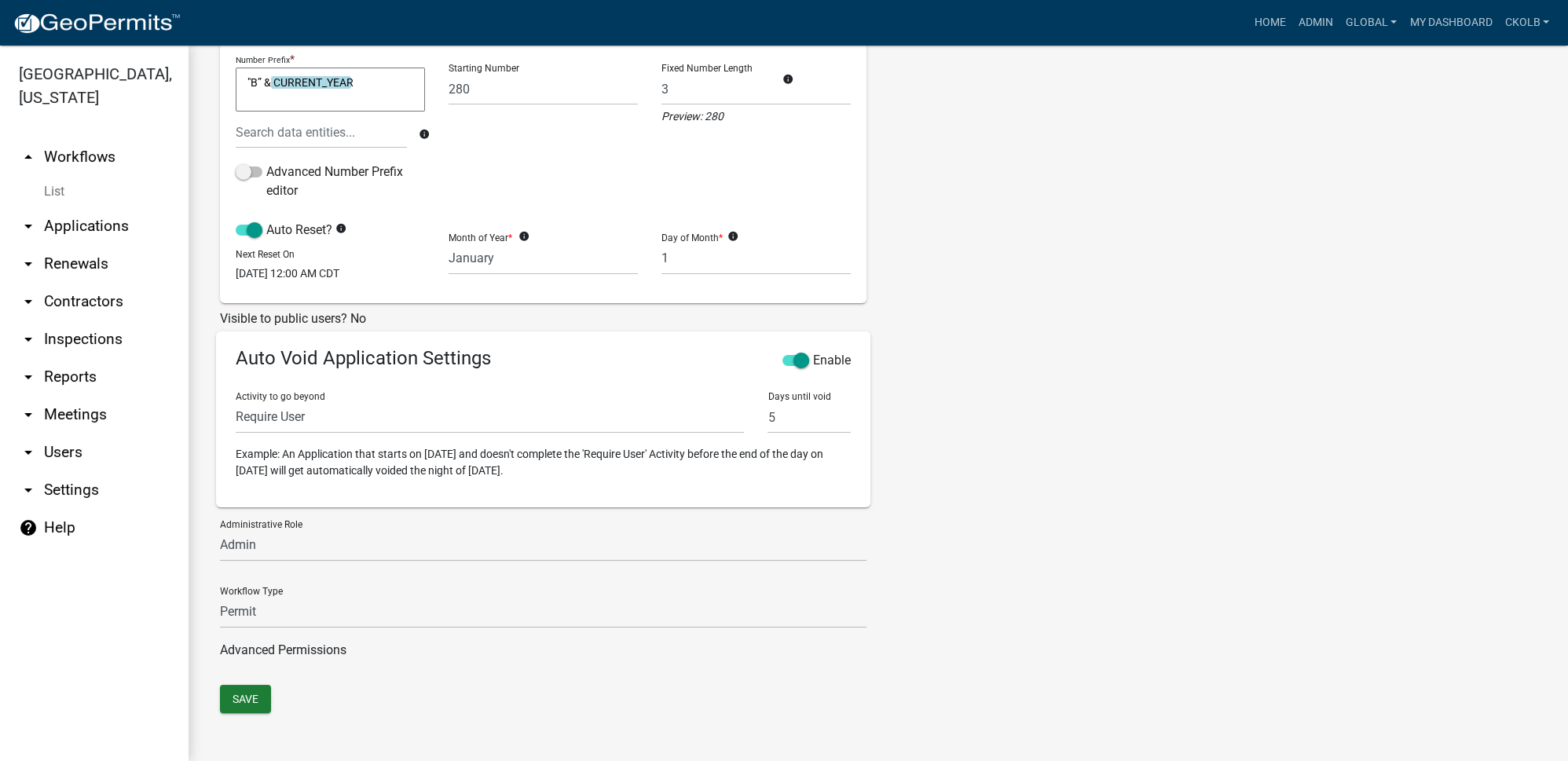
scroll to position [371, 0]
click at [245, 699] on button "Save" at bounding box center [245, 698] width 51 height 28
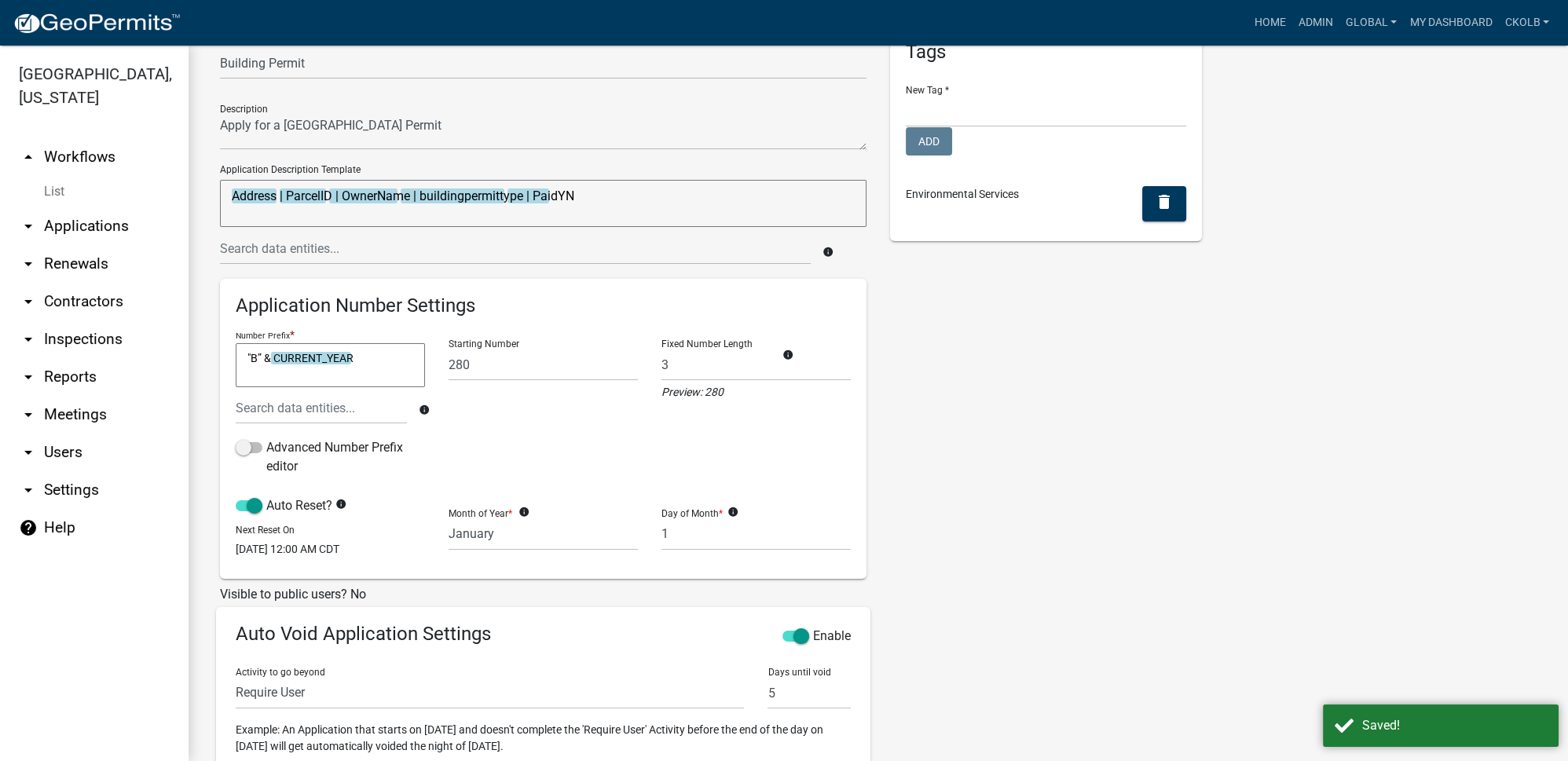
scroll to position [0, 0]
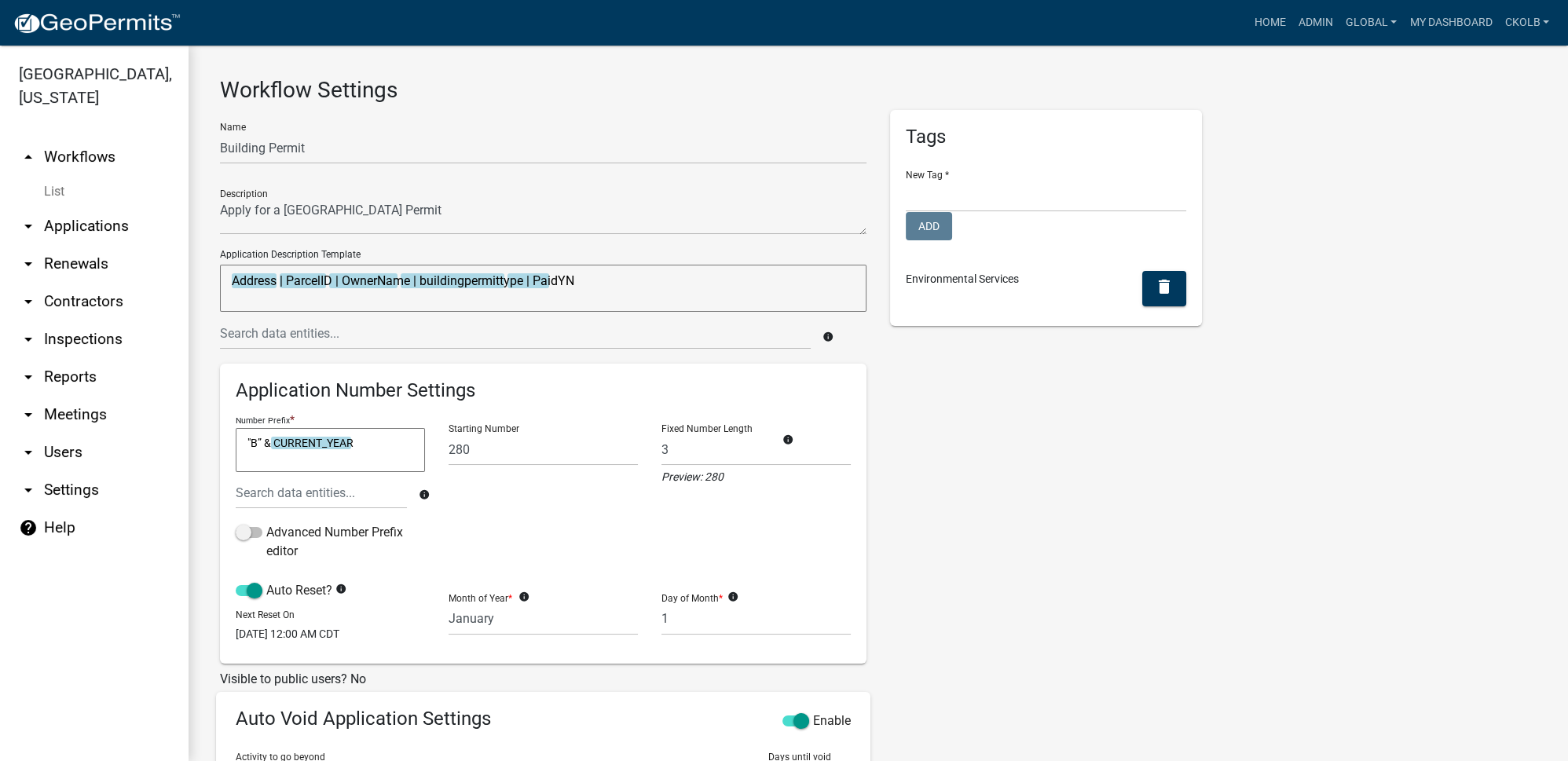
click at [64, 228] on link "arrow_drop_down Applications" at bounding box center [94, 226] width 188 height 38
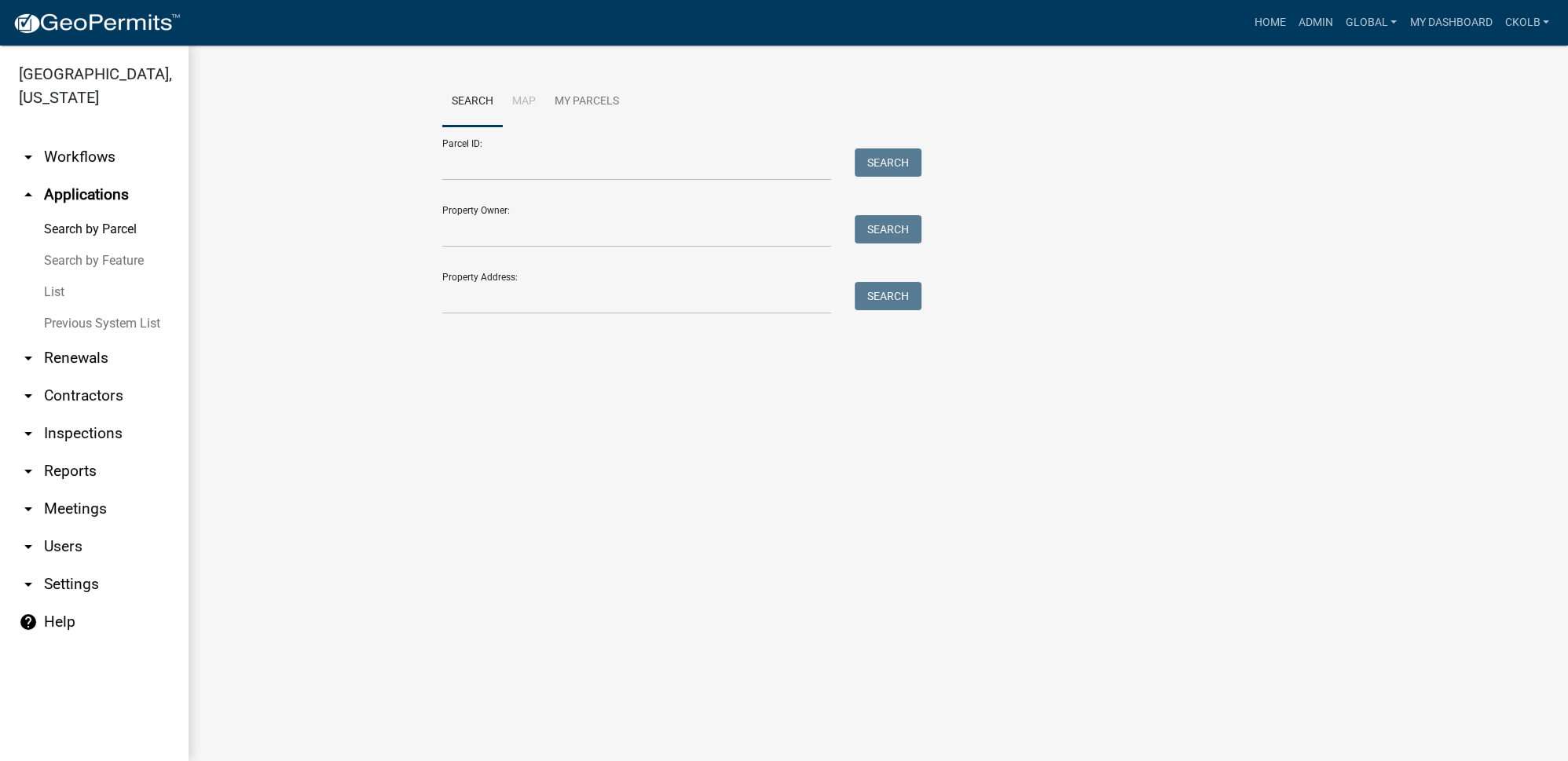
click at [78, 154] on link "arrow_drop_down Workflows" at bounding box center [94, 157] width 188 height 38
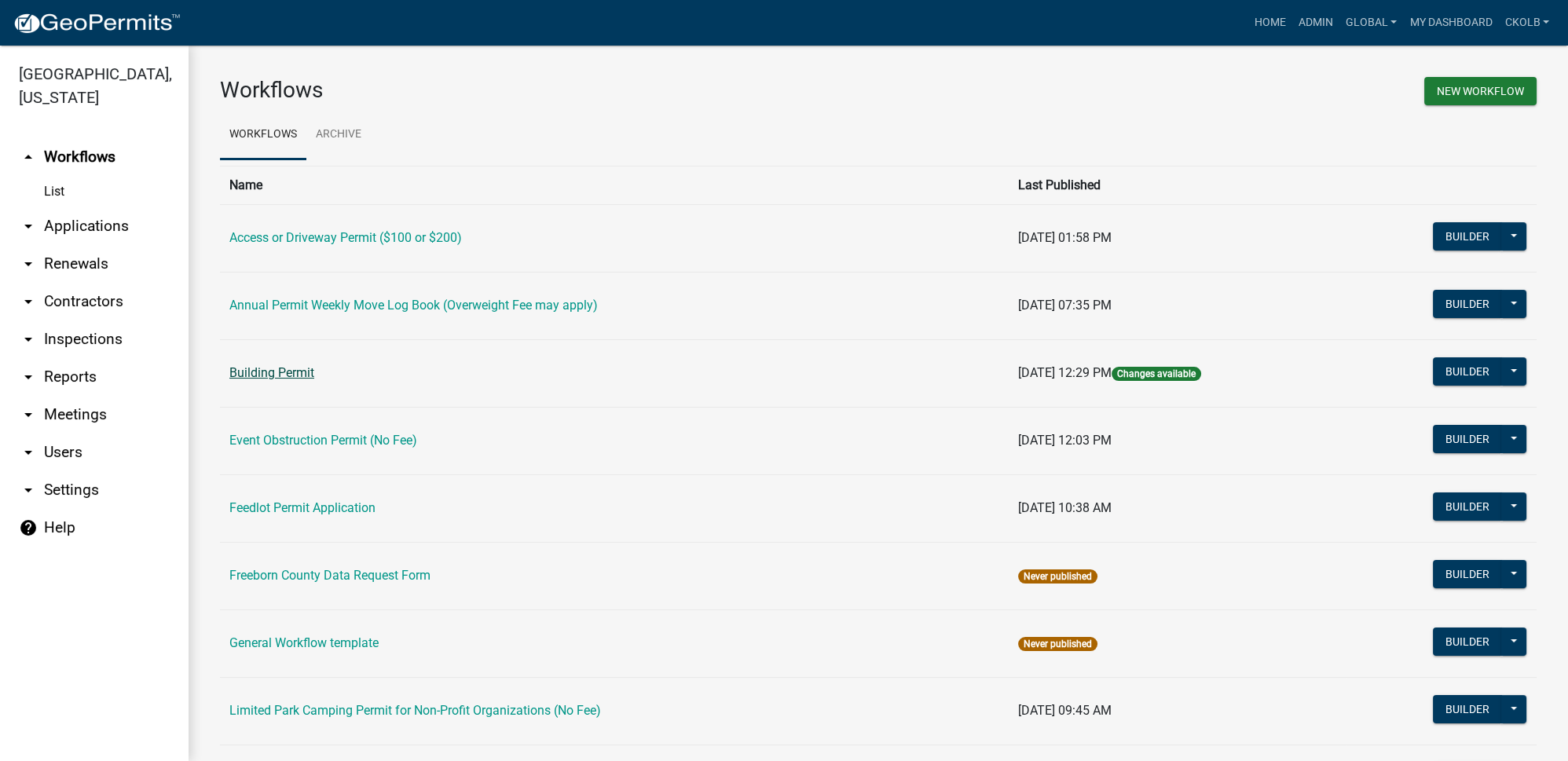
click at [288, 366] on link "Building Permit" at bounding box center [272, 373] width 85 height 15
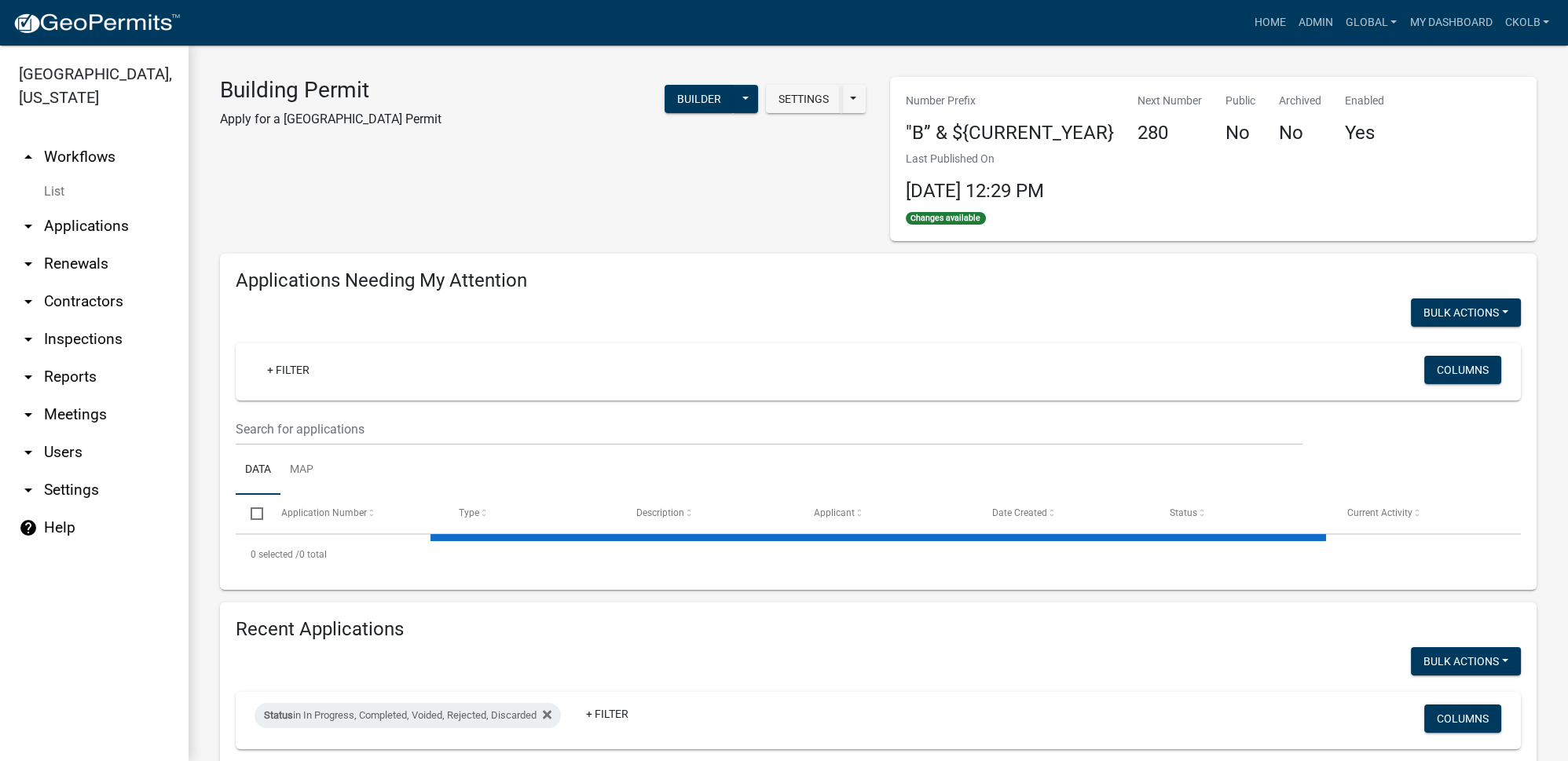
select select "3: 100"
